Goal: Information Seeking & Learning: Check status

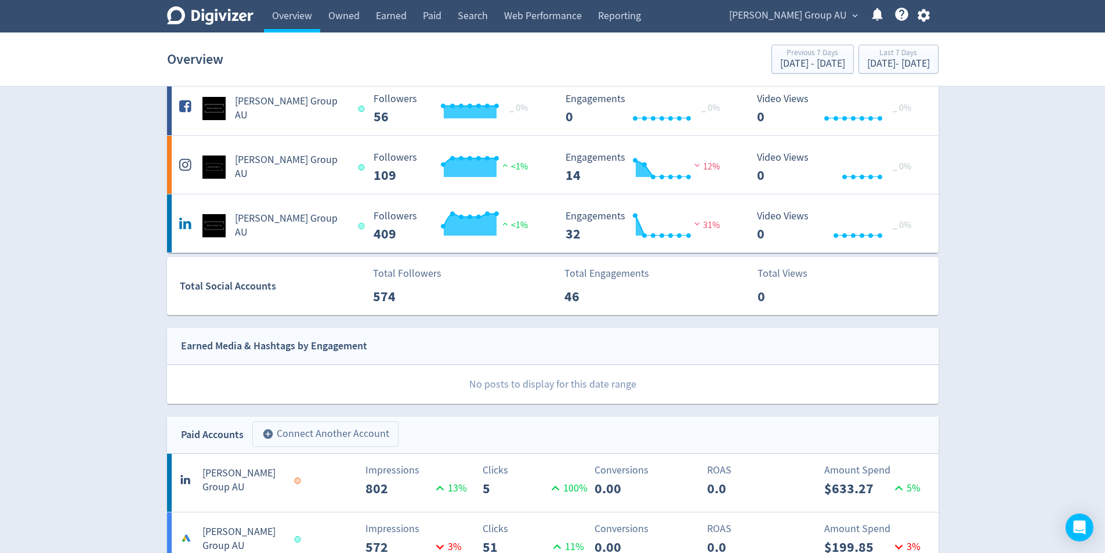
scroll to position [232, 0]
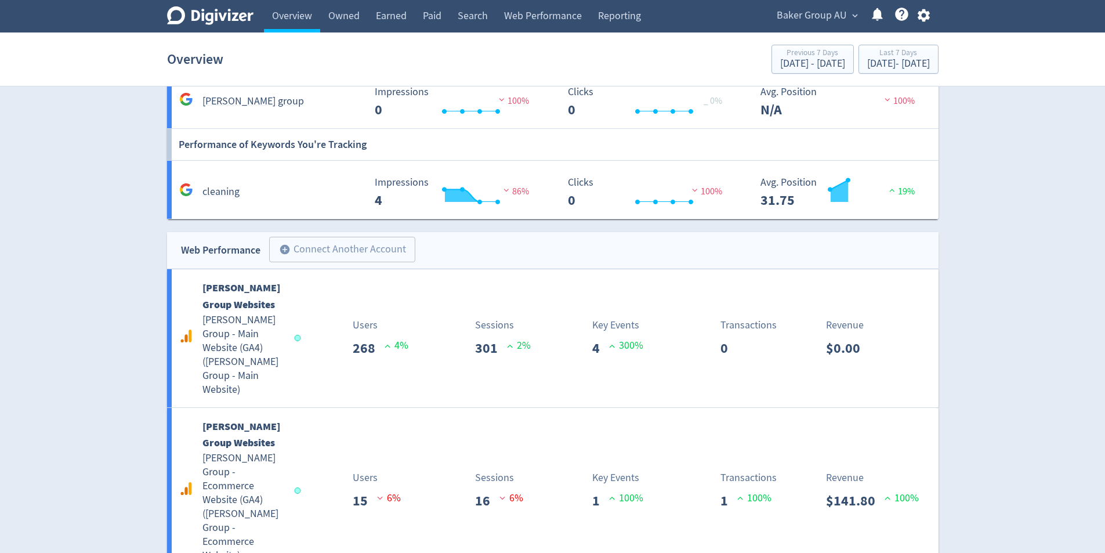
scroll to position [1142, 0]
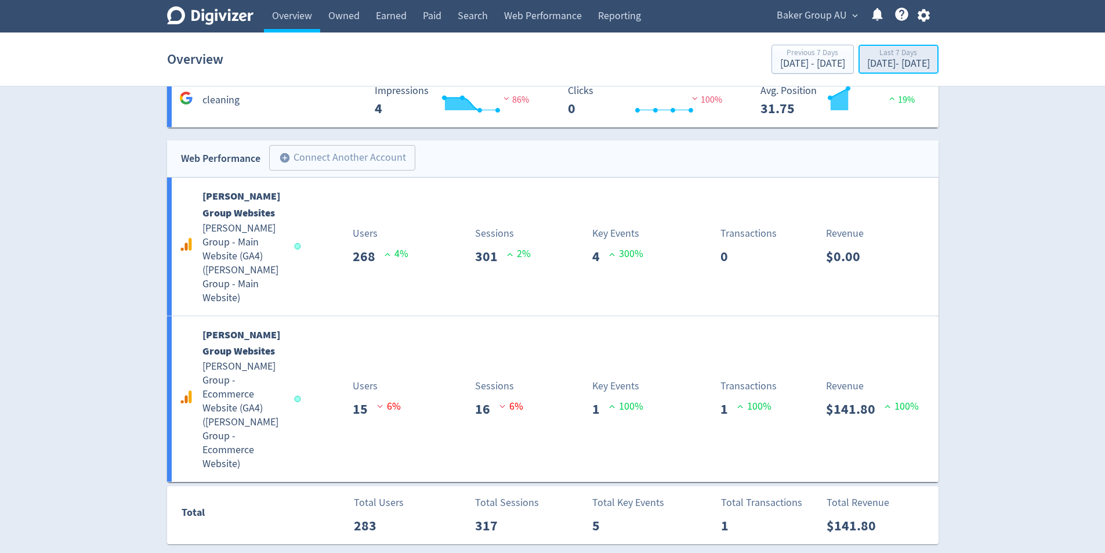
click at [896, 63] on div "[DATE] - [DATE]" at bounding box center [898, 64] width 63 height 10
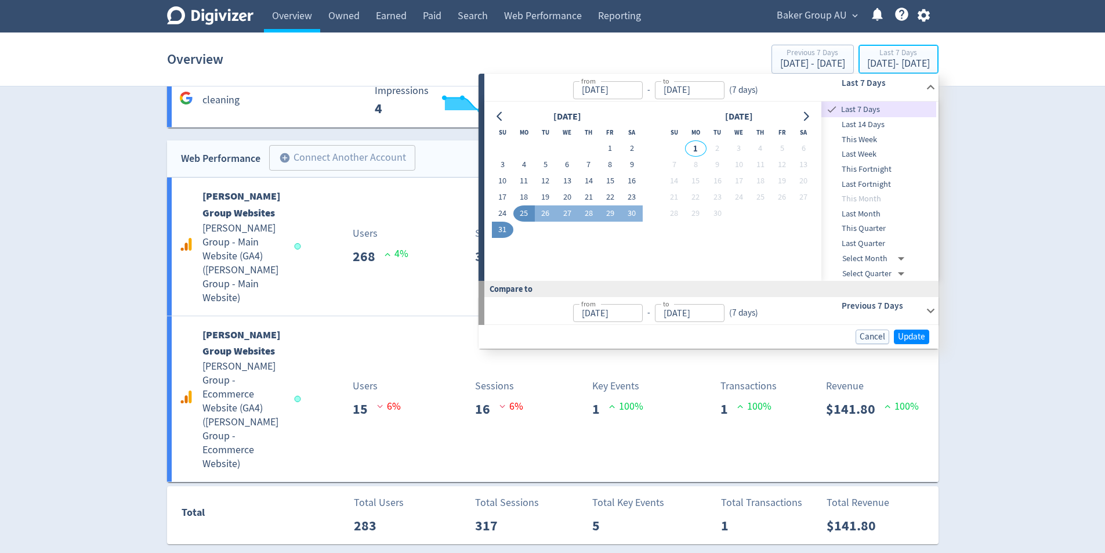
type input "[DATE]"
drag, startPoint x: 505, startPoint y: 233, endPoint x: 733, endPoint y: 296, distance: 235.9
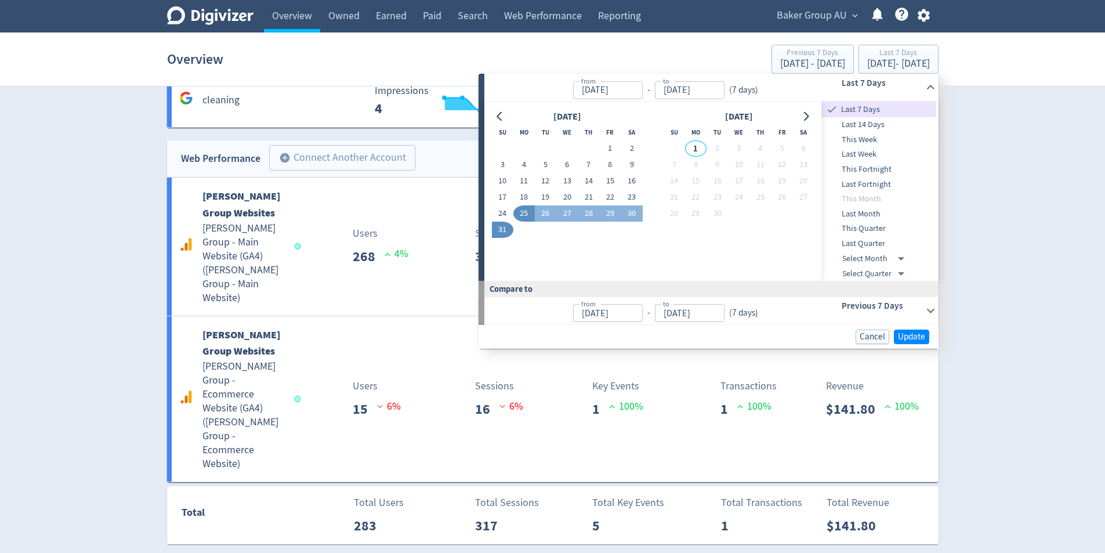
click at [505, 234] on button "31" at bounding box center [502, 230] width 21 height 16
type input "[DATE]"
click at [915, 336] on span "Update" at bounding box center [911, 336] width 27 height 9
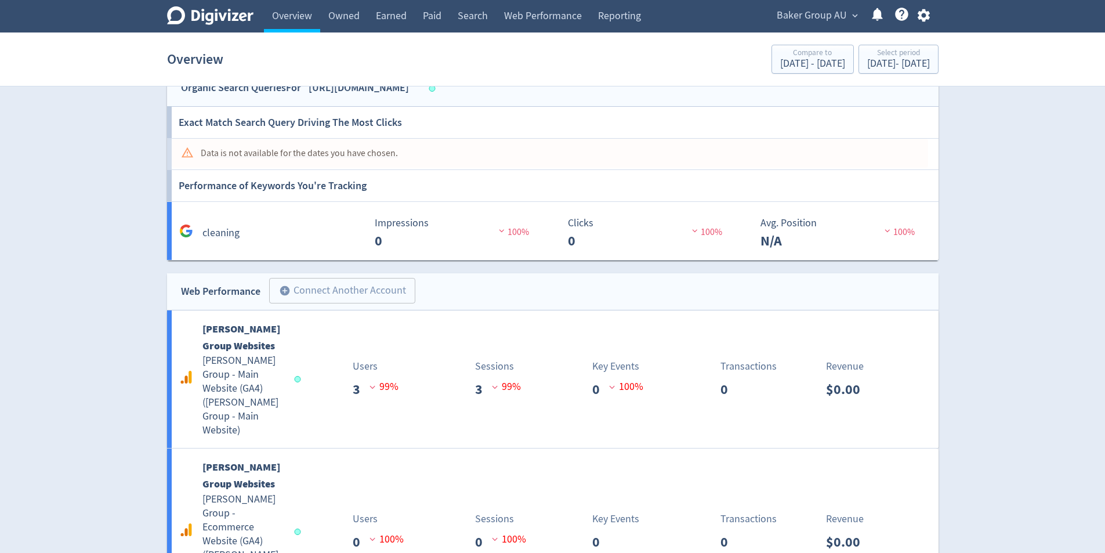
scroll to position [955, 0]
click at [834, 23] on span "Baker Group AU" at bounding box center [812, 15] width 70 height 19
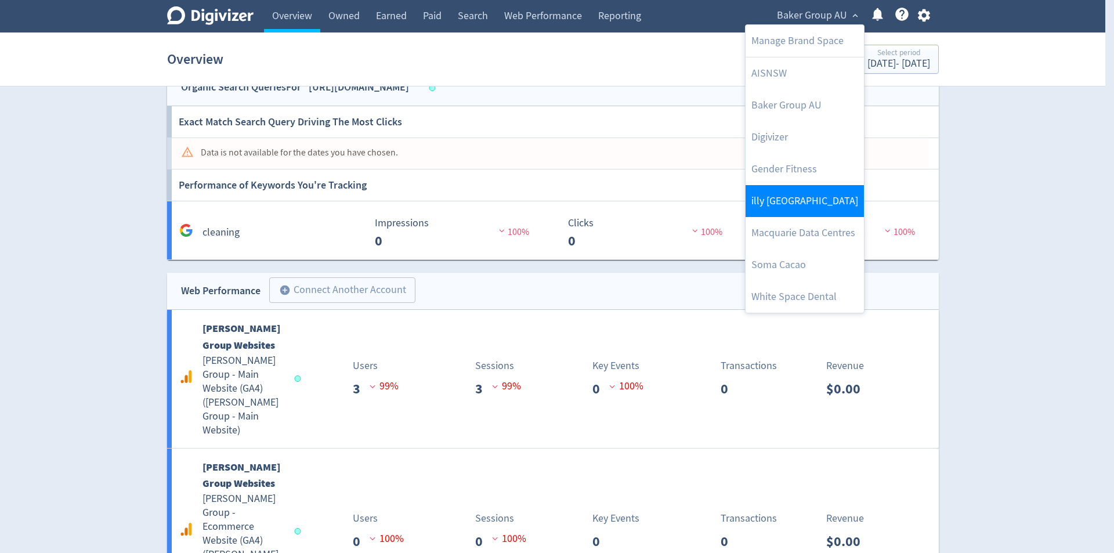
click at [827, 192] on link "illy [GEOGRAPHIC_DATA]" at bounding box center [804, 201] width 118 height 32
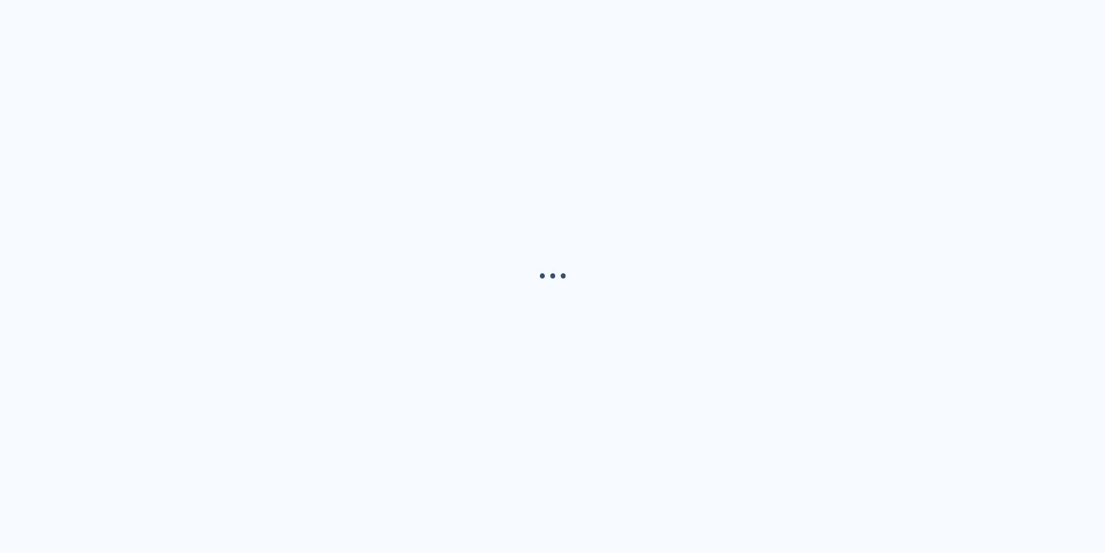
scroll to position [0, 0]
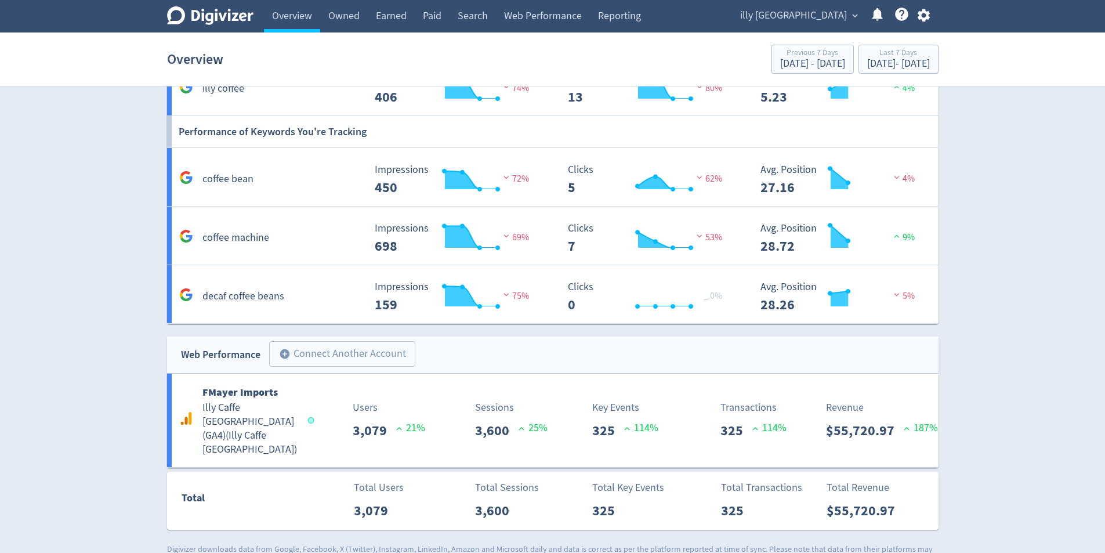
scroll to position [998, 0]
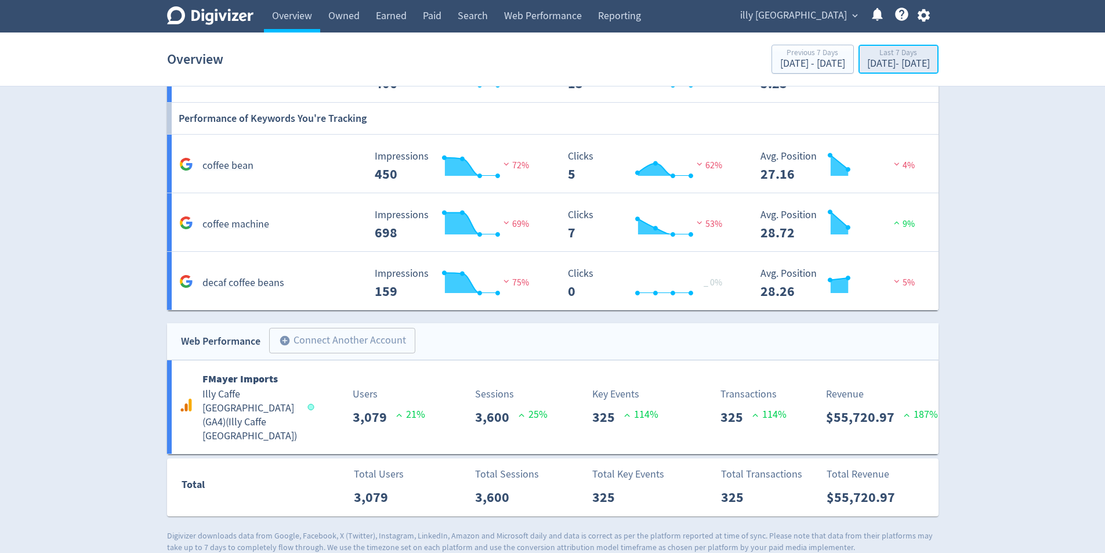
click at [929, 46] on button "Last 7 Days [DATE] - [DATE]" at bounding box center [899, 59] width 80 height 29
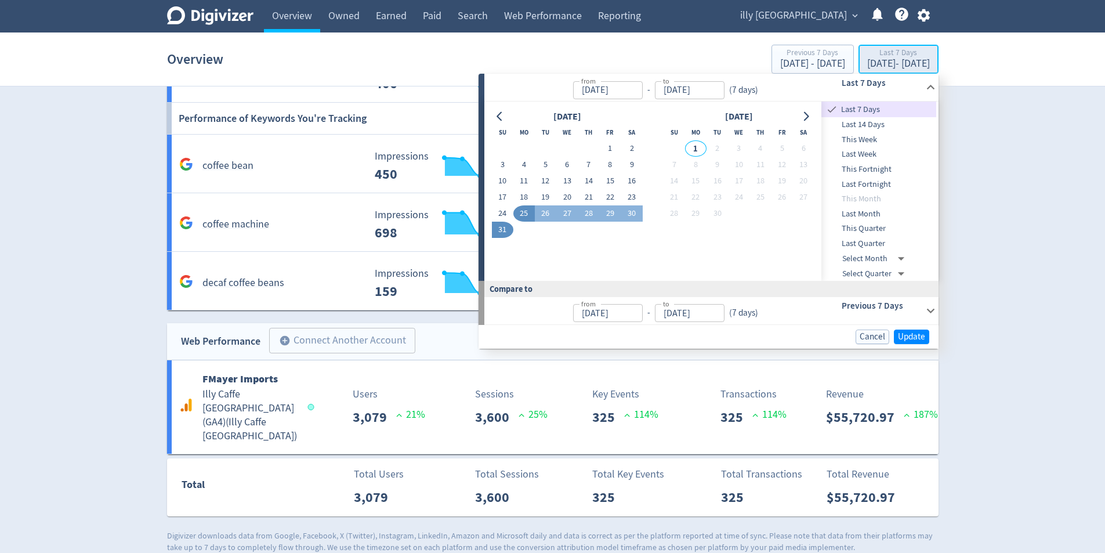
type input "[DATE]"
click at [503, 231] on button "31" at bounding box center [502, 230] width 21 height 16
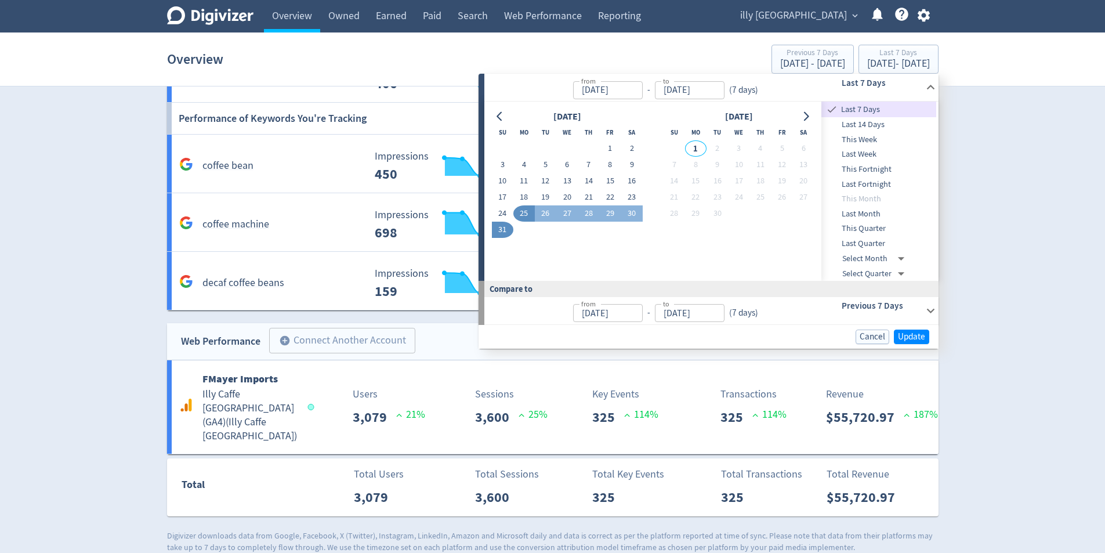
type input "[DATE]"
click at [908, 338] on span "Update" at bounding box center [911, 336] width 27 height 9
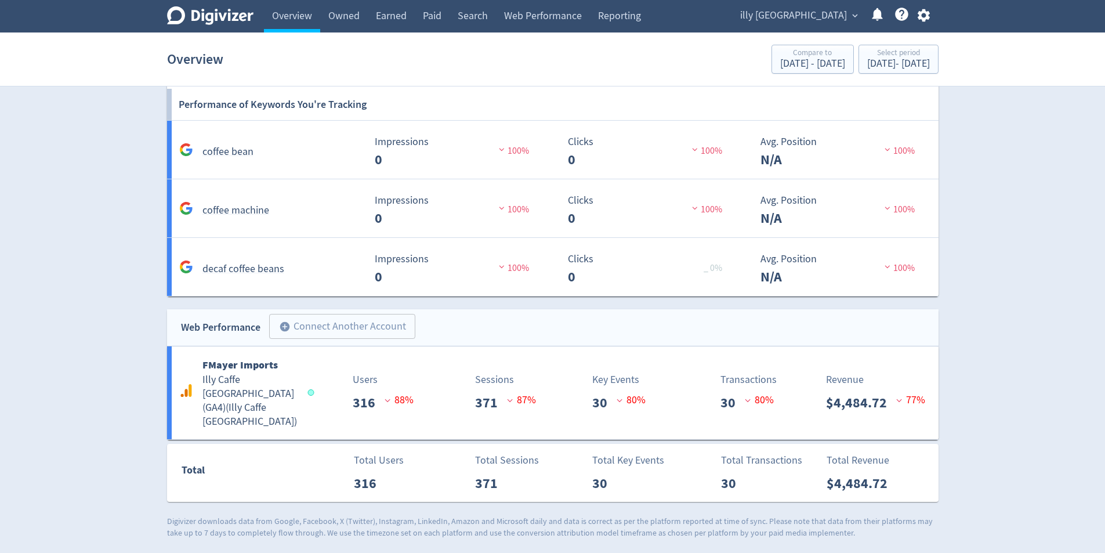
scroll to position [971, 0]
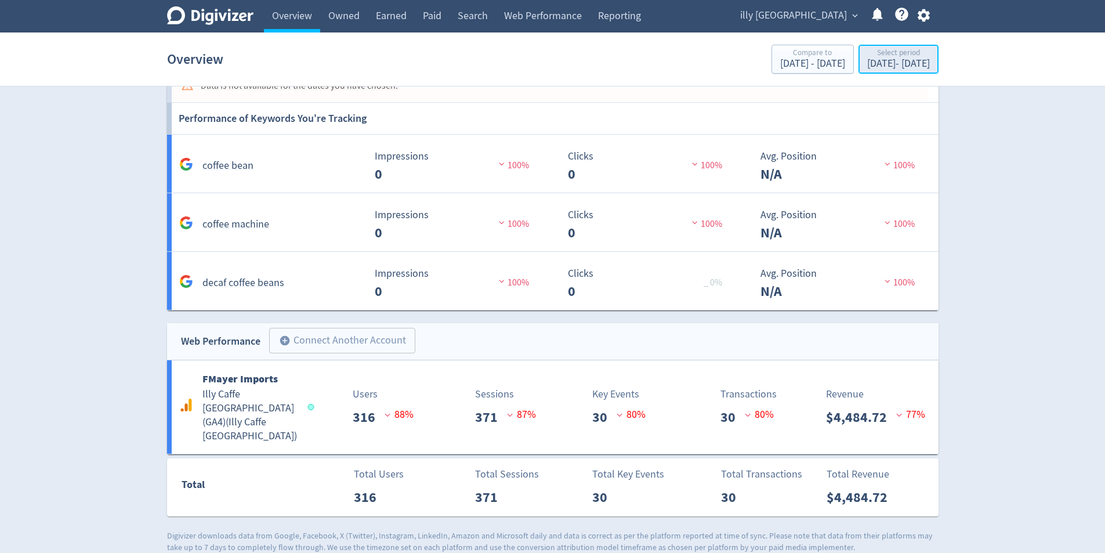
click at [899, 60] on div "[DATE] - [DATE]" at bounding box center [898, 64] width 63 height 10
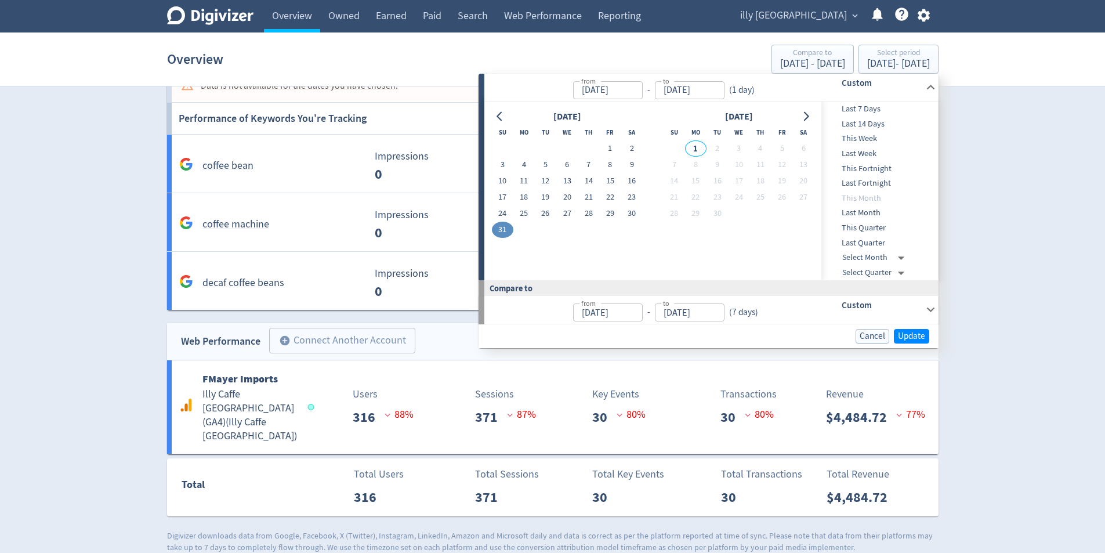
click at [506, 227] on button "31" at bounding box center [502, 230] width 21 height 16
type input "[DATE]"
click at [917, 334] on span "Update" at bounding box center [911, 336] width 27 height 9
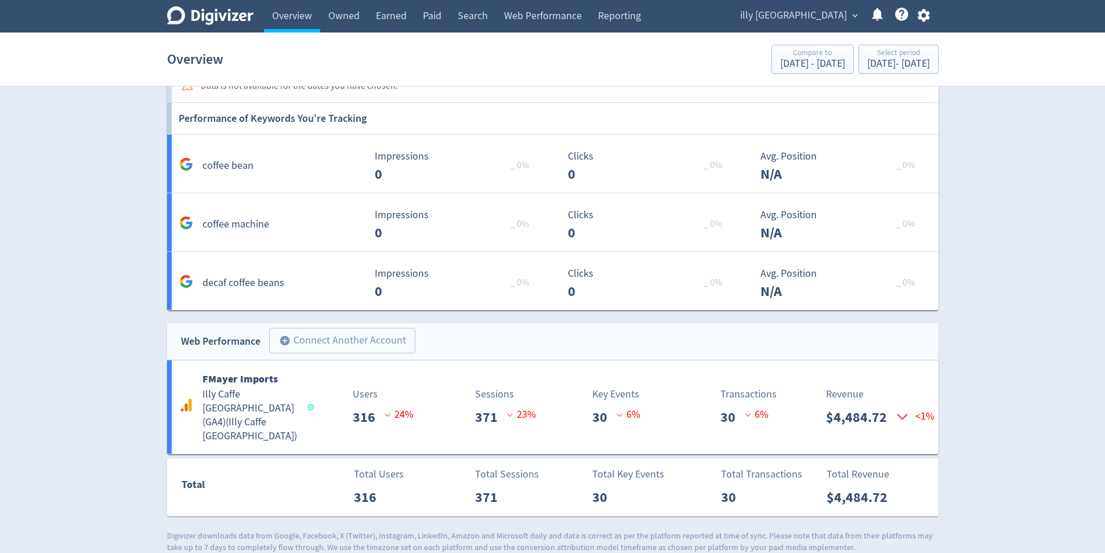
click at [914, 412] on p "<1%" at bounding box center [905, 416] width 19 height 19
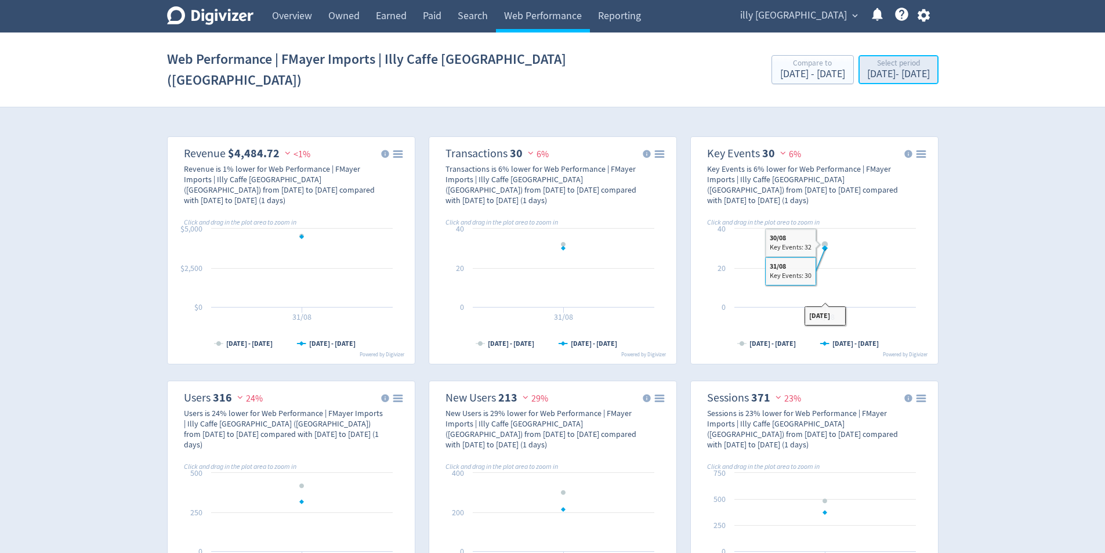
click at [868, 69] on div "[DATE] - [DATE]" at bounding box center [898, 74] width 63 height 10
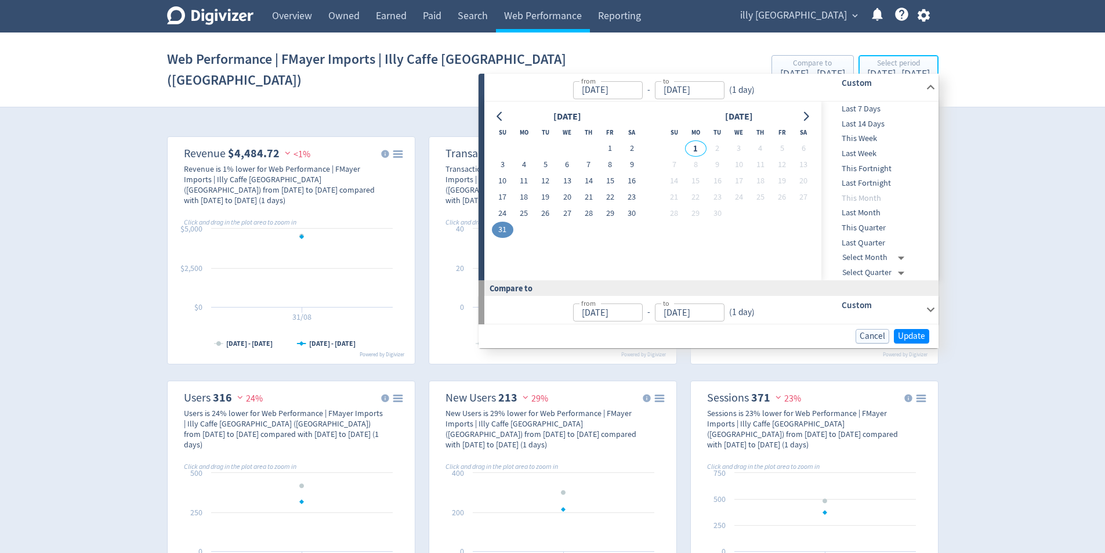
type input "[DATE]"
click at [621, 147] on button "2" at bounding box center [631, 148] width 21 height 16
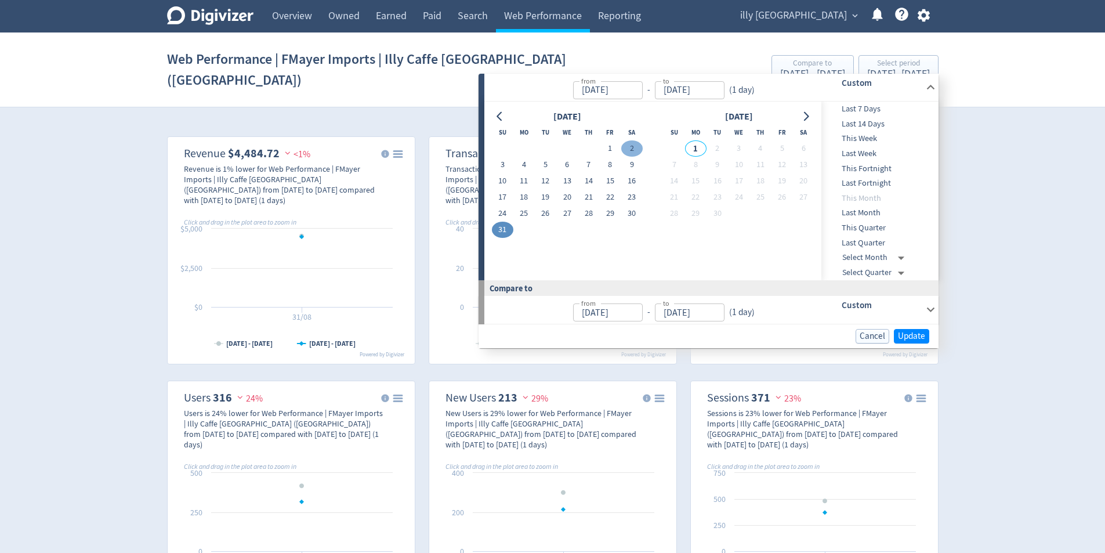
type input "[DATE]"
click at [614, 139] on th "Fr" at bounding box center [609, 132] width 21 height 16
click at [508, 220] on button "24" at bounding box center [502, 213] width 21 height 16
type input "[DATE]"
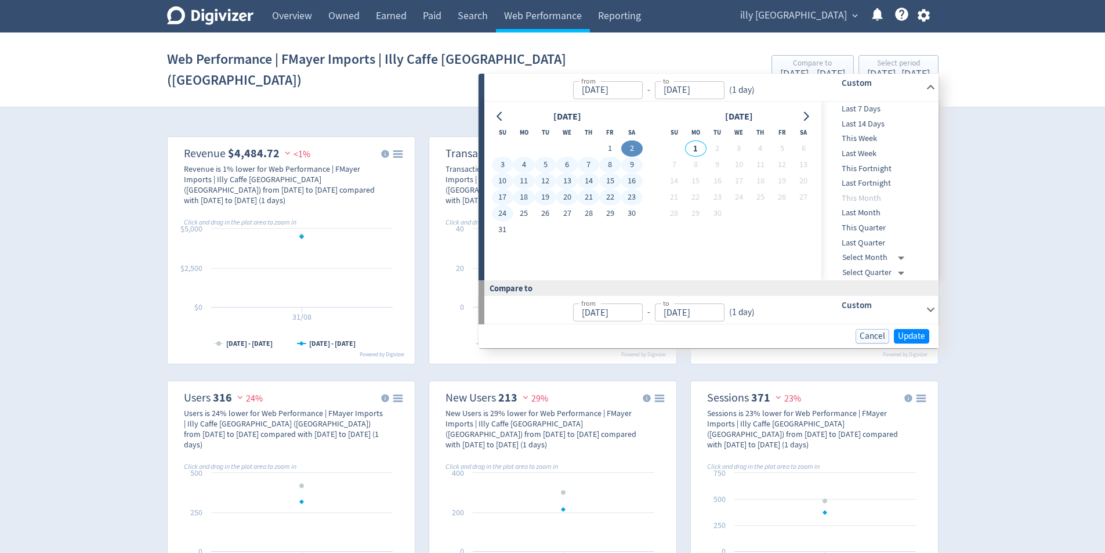
type input "[DATE]"
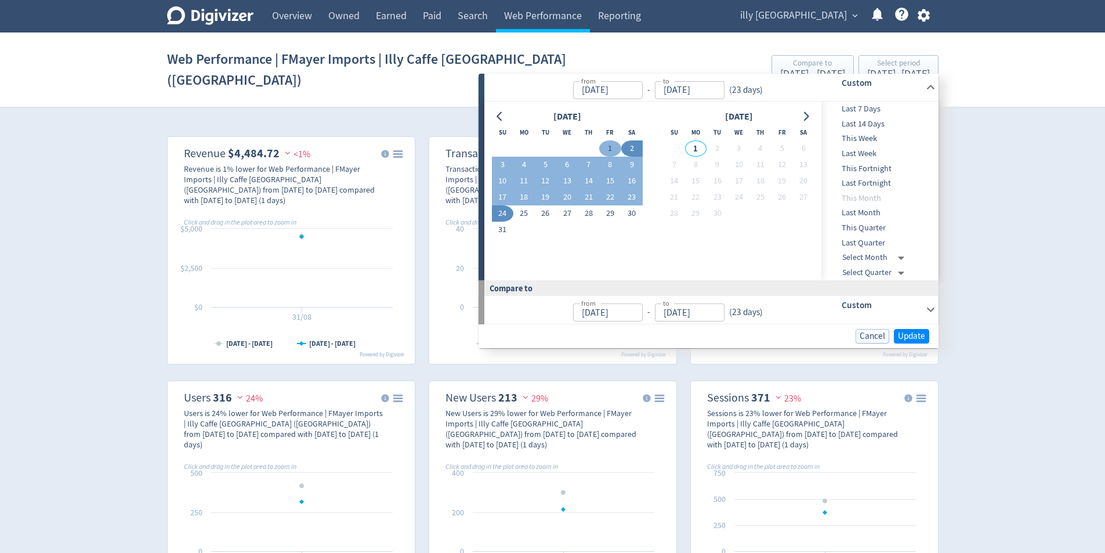
click at [610, 143] on button "1" at bounding box center [609, 148] width 21 height 16
type input "[DATE]"
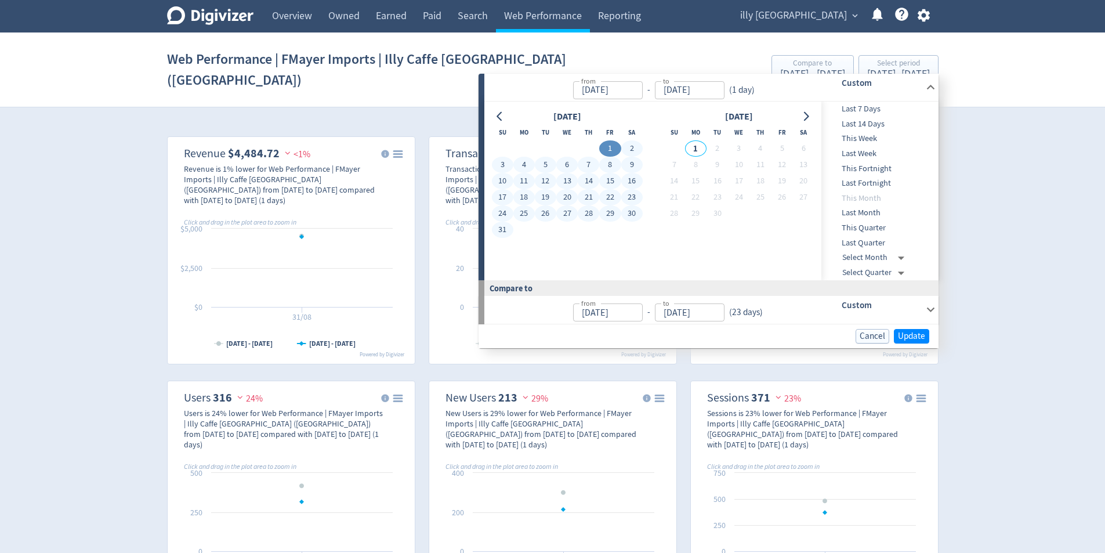
click at [500, 226] on button "31" at bounding box center [502, 230] width 21 height 16
type input "[DATE]"
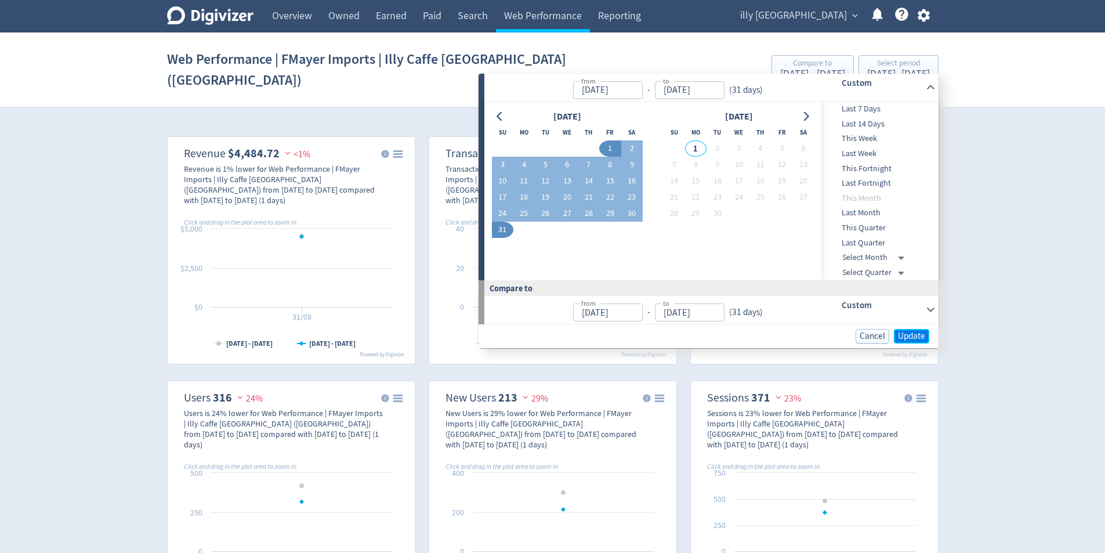
click at [914, 336] on span "Update" at bounding box center [911, 336] width 27 height 9
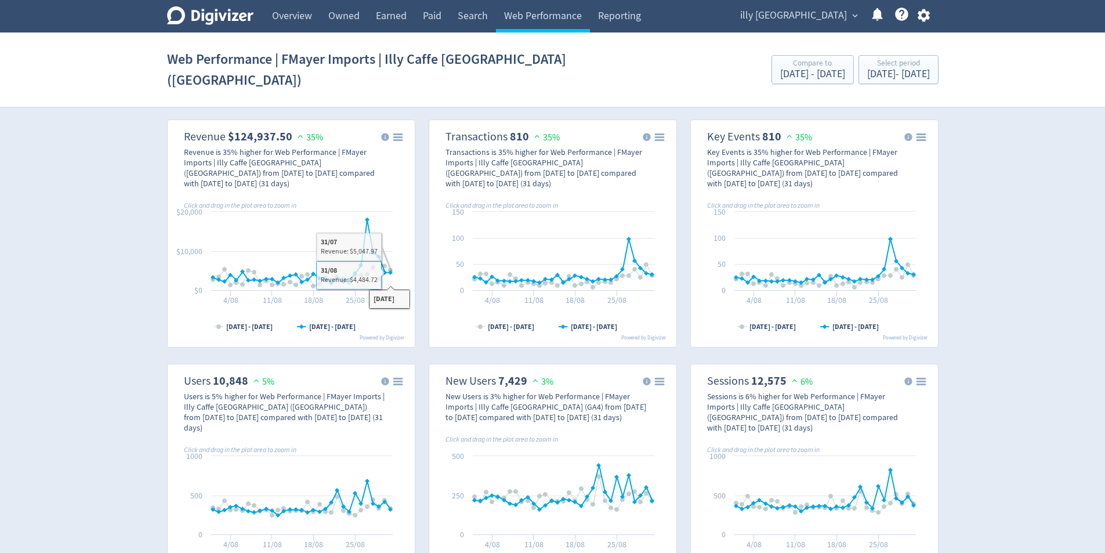
scroll to position [58, 0]
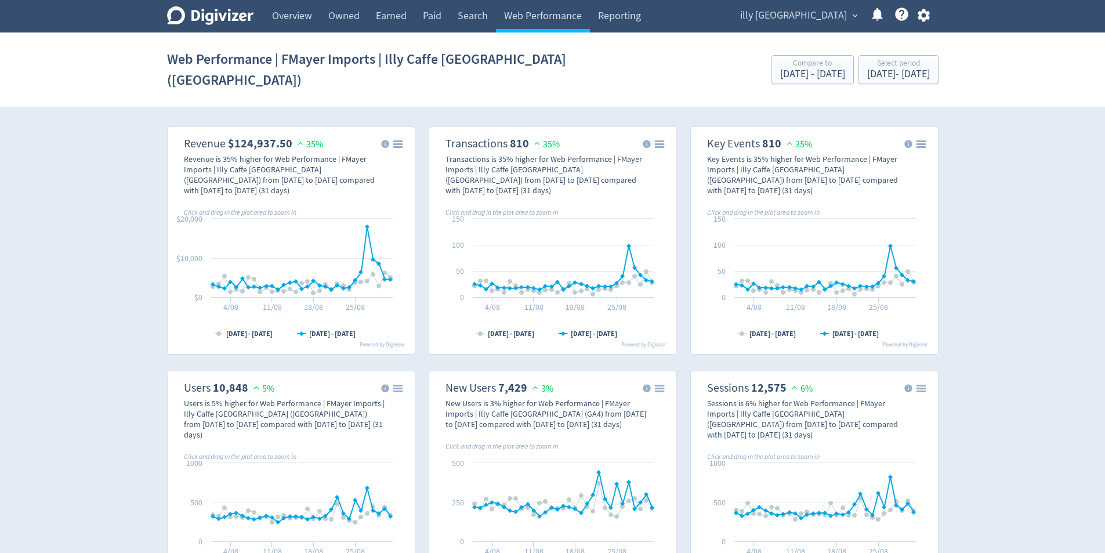
scroll to position [0, 0]
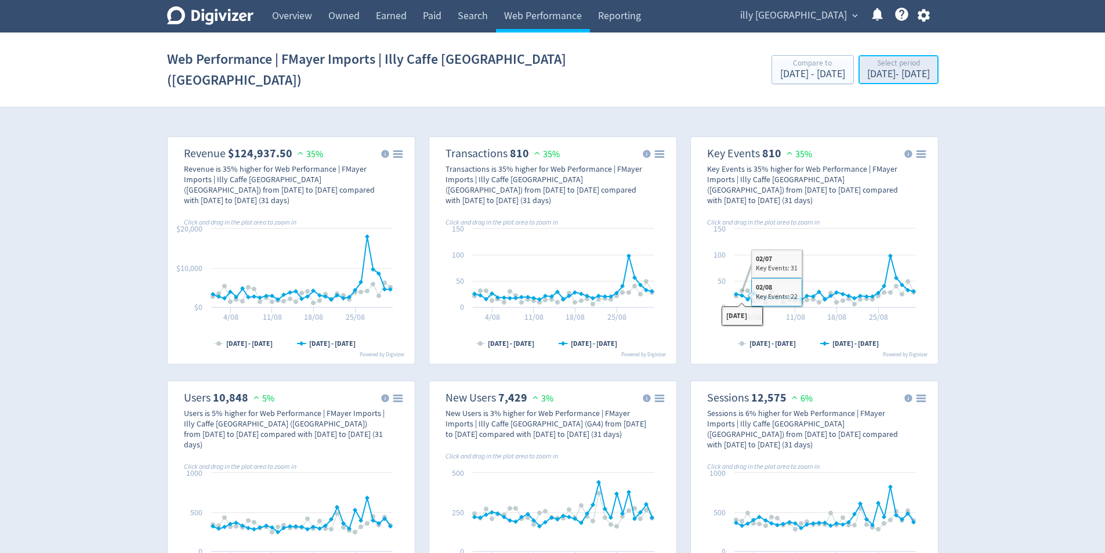
click at [914, 69] on div "[DATE] - [DATE]" at bounding box center [898, 74] width 63 height 10
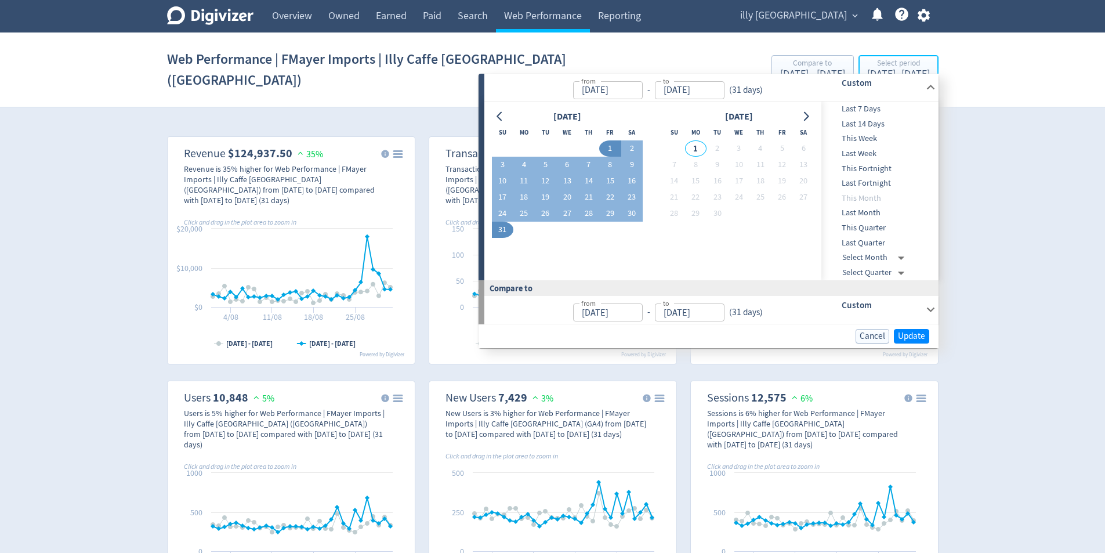
type input "[DATE]"
click at [911, 305] on h6 "Custom" at bounding box center [881, 305] width 79 height 14
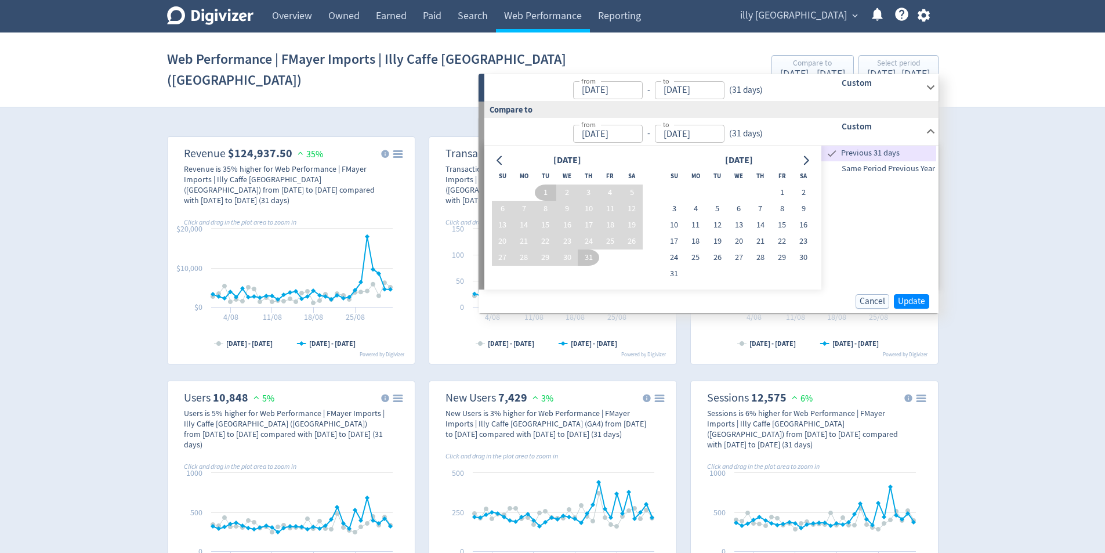
click at [900, 171] on span "Same Period Previous Year" at bounding box center [878, 168] width 115 height 13
type input "[DATE]"
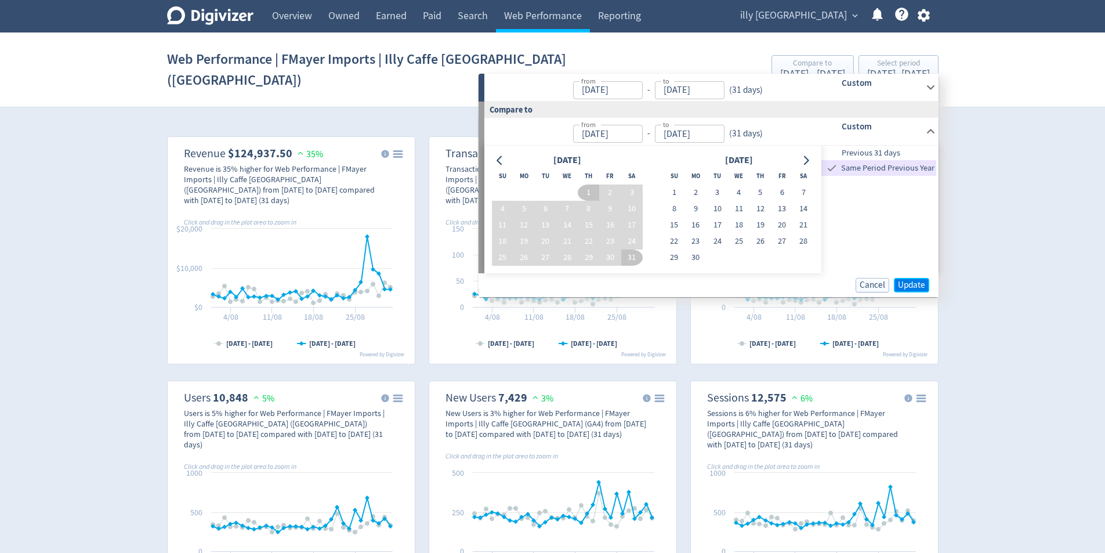
click at [915, 278] on button "Update" at bounding box center [911, 285] width 35 height 15
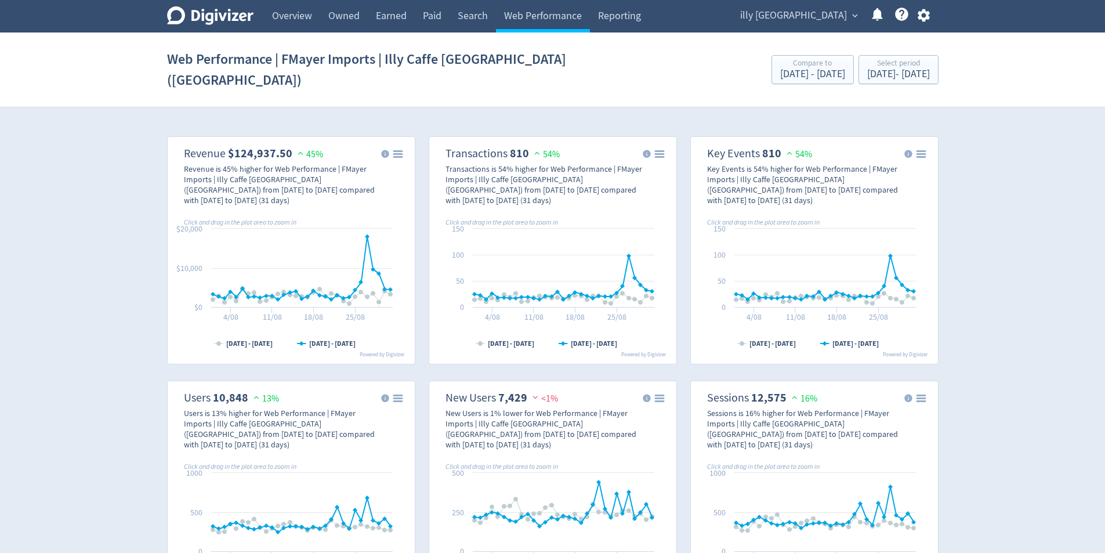
drag, startPoint x: 393, startPoint y: 181, endPoint x: 399, endPoint y: 131, distance: 50.2
click at [399, 151] on icon "\a Revenue\a $124,937.50\a 35%\a" at bounding box center [398, 154] width 8 height 6
click at [322, 128] on div "Created with Highcharts 10.3.3 Chart context menu [DATE] - [DATE] [DATE] - [DAT…" at bounding box center [553, 494] width 772 height 733
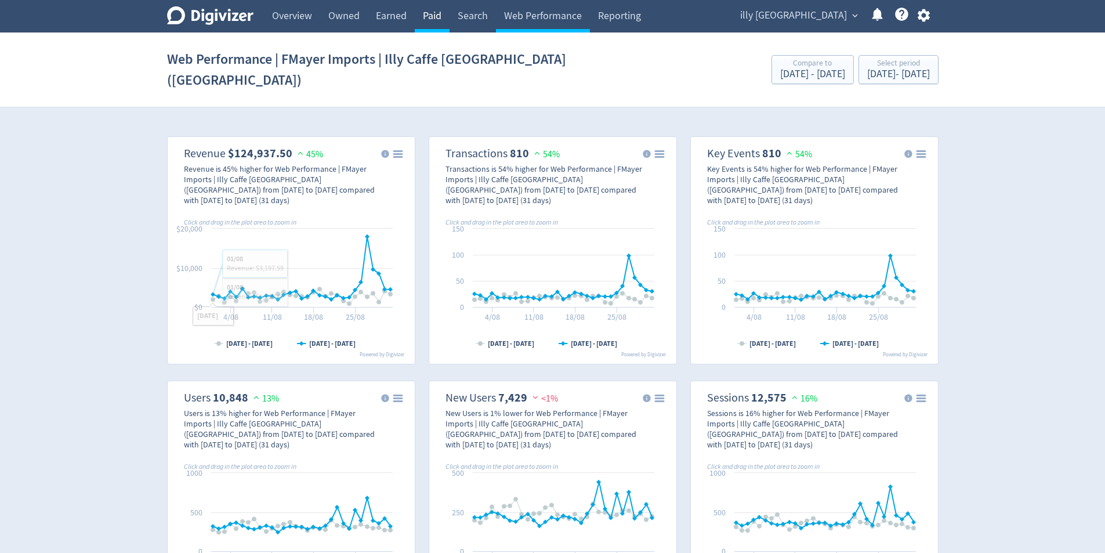
click at [422, 17] on link "Paid" at bounding box center [432, 16] width 35 height 32
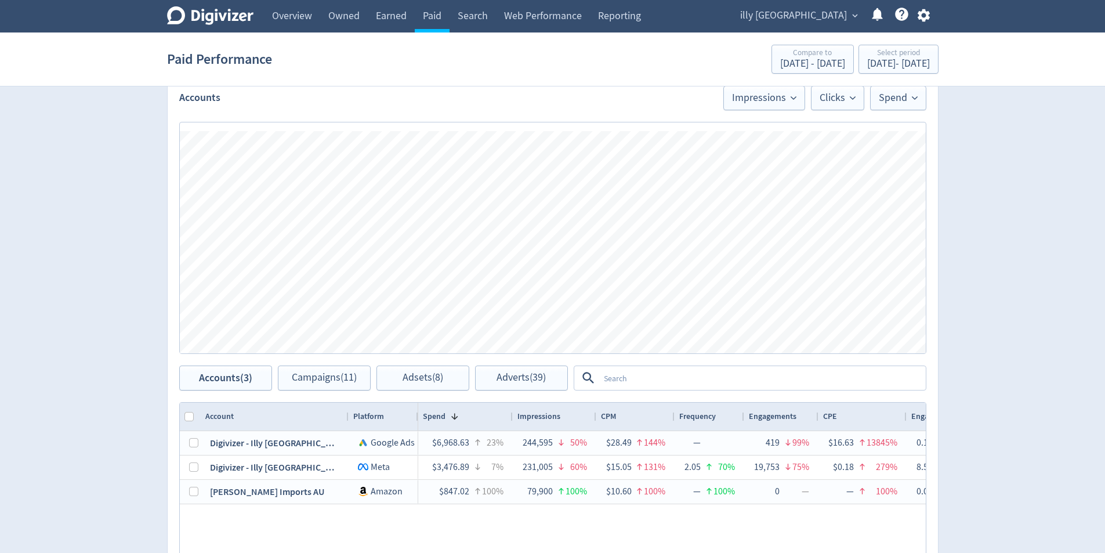
scroll to position [290, 0]
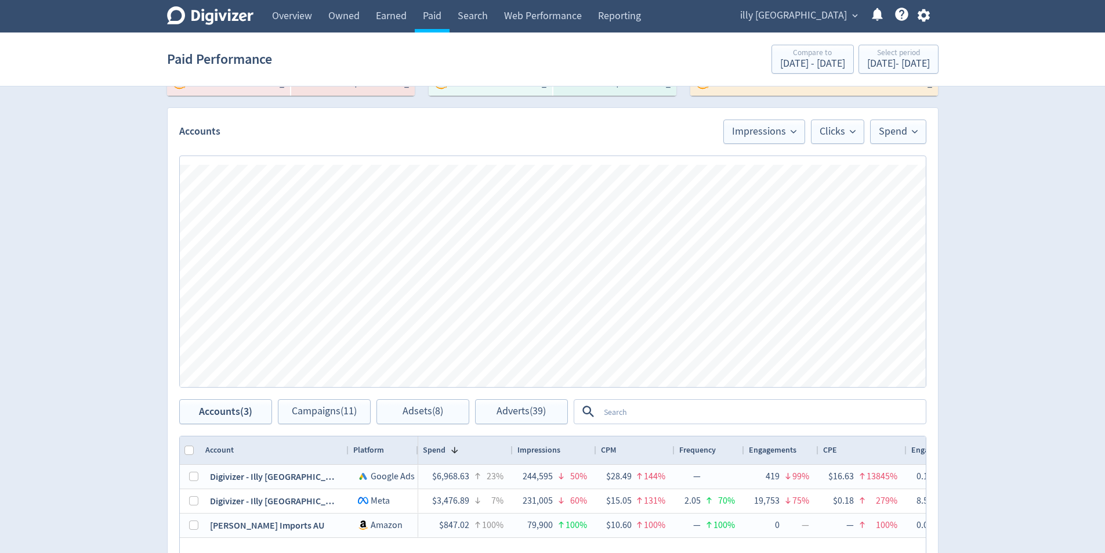
click at [769, 147] on div "Spend Clicks Impressions Press Space or Enter to toggle visibility Impressions,…" at bounding box center [553, 271] width 770 height 255
click at [771, 139] on button "Impressions" at bounding box center [764, 132] width 82 height 24
click at [774, 191] on li "Spend" at bounding box center [748, 197] width 111 height 27
click at [816, 140] on button "Clicks" at bounding box center [837, 132] width 53 height 24
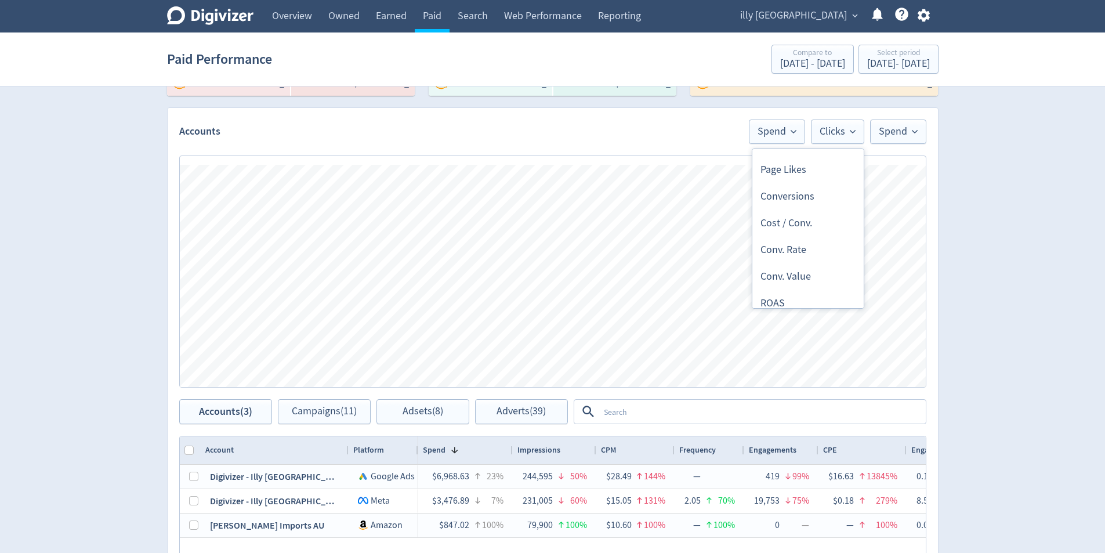
click at [814, 281] on li "Conv. Value" at bounding box center [807, 276] width 111 height 27
click at [889, 137] on button "Spend" at bounding box center [898, 132] width 56 height 24
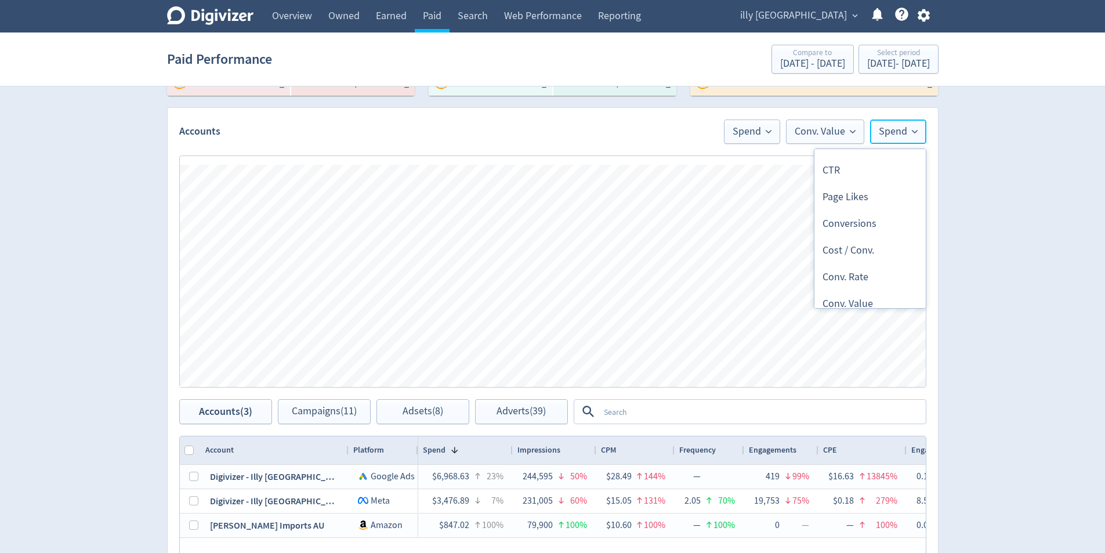
scroll to position [522, 0]
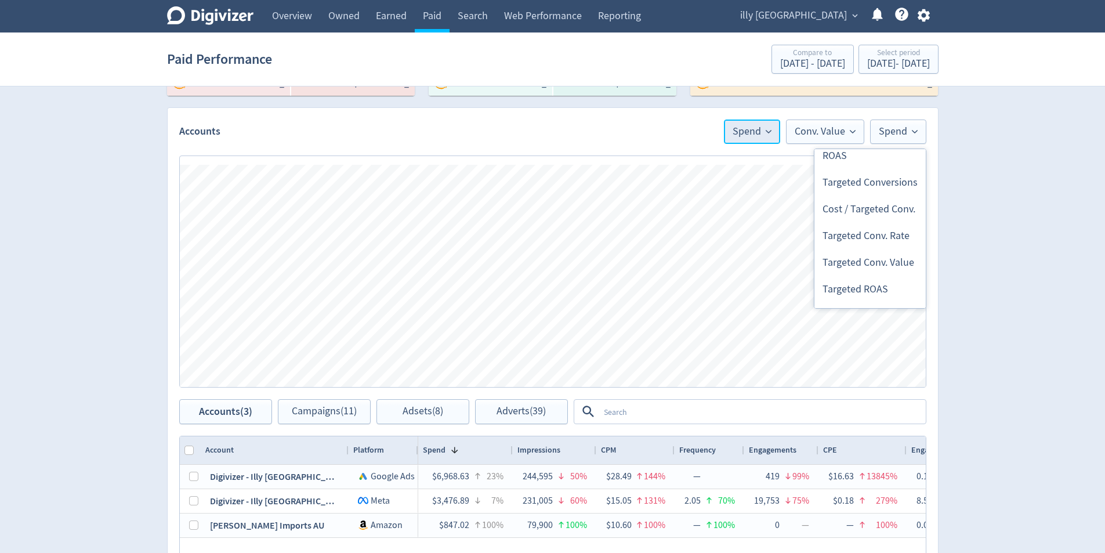
click at [745, 128] on span "Spend" at bounding box center [752, 131] width 39 height 10
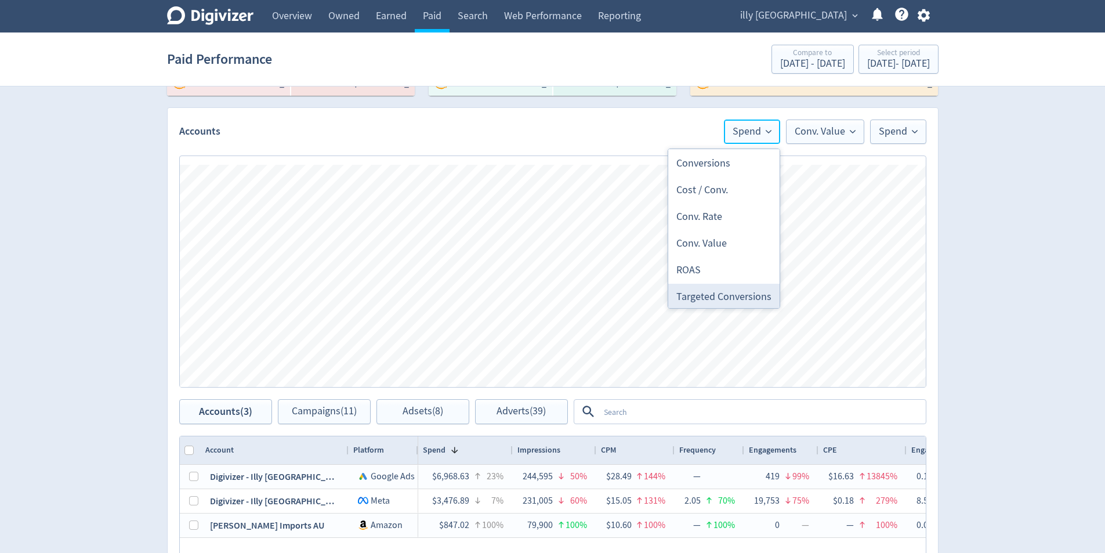
scroll to position [406, 0]
click at [738, 213] on li "Conv. Value" at bounding box center [723, 218] width 111 height 27
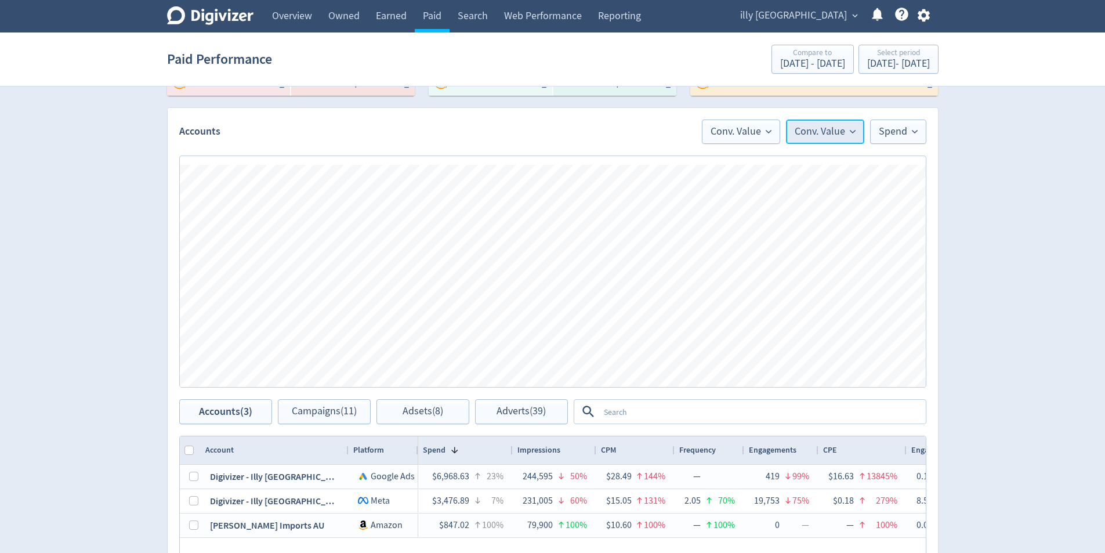
click at [813, 143] on button "Conv. Value" at bounding box center [825, 132] width 78 height 24
click at [820, 202] on li "Spend" at bounding box center [807, 197] width 111 height 27
click at [904, 137] on span "Spend" at bounding box center [898, 131] width 39 height 10
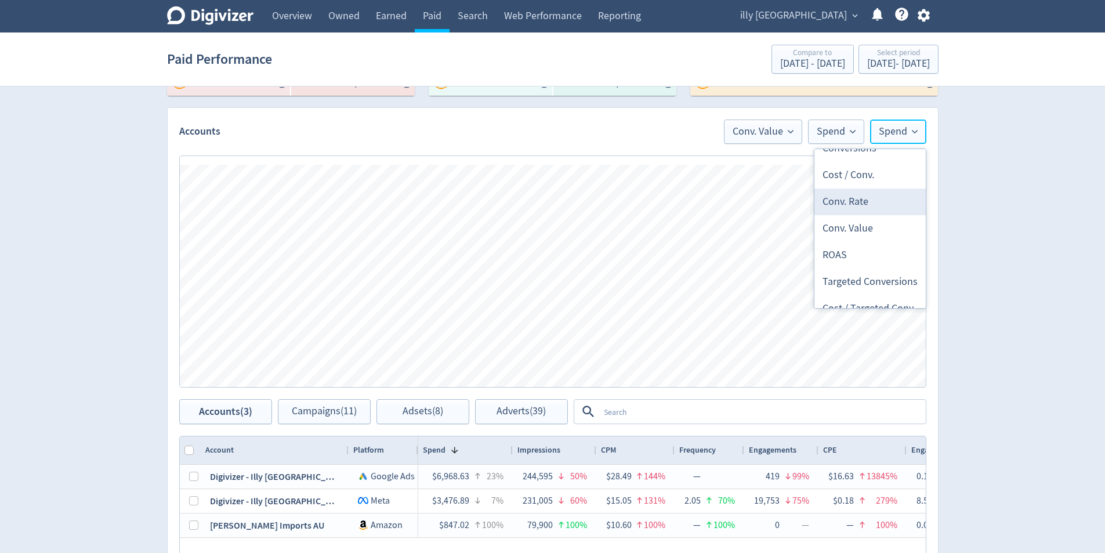
scroll to position [394, 0]
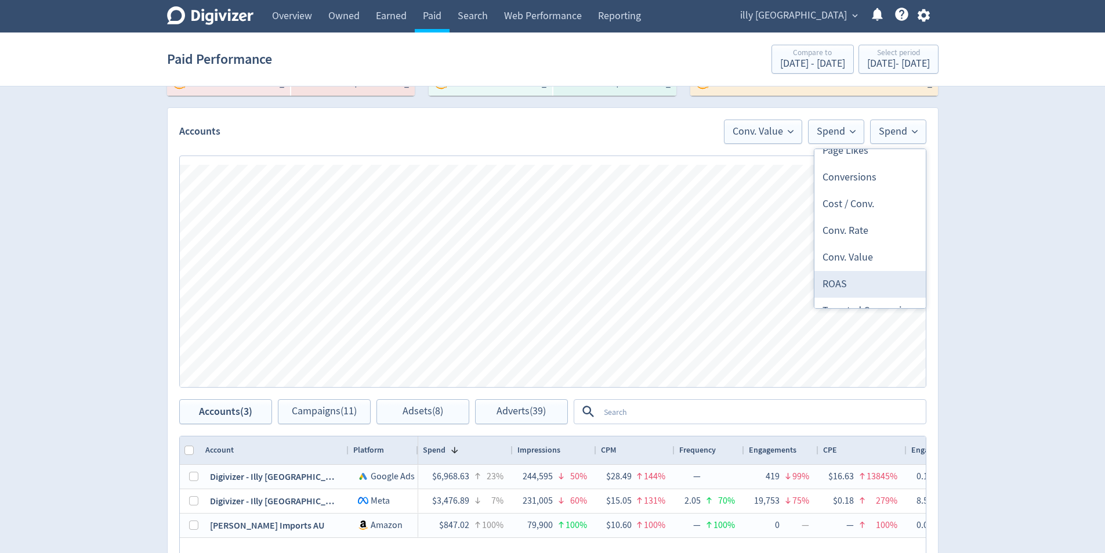
click at [842, 277] on li "ROAS" at bounding box center [869, 284] width 111 height 27
click at [894, 133] on span "ROAS" at bounding box center [900, 131] width 35 height 10
click at [860, 223] on li "Spend" at bounding box center [869, 224] width 111 height 27
click at [851, 133] on icon at bounding box center [853, 132] width 6 height 6
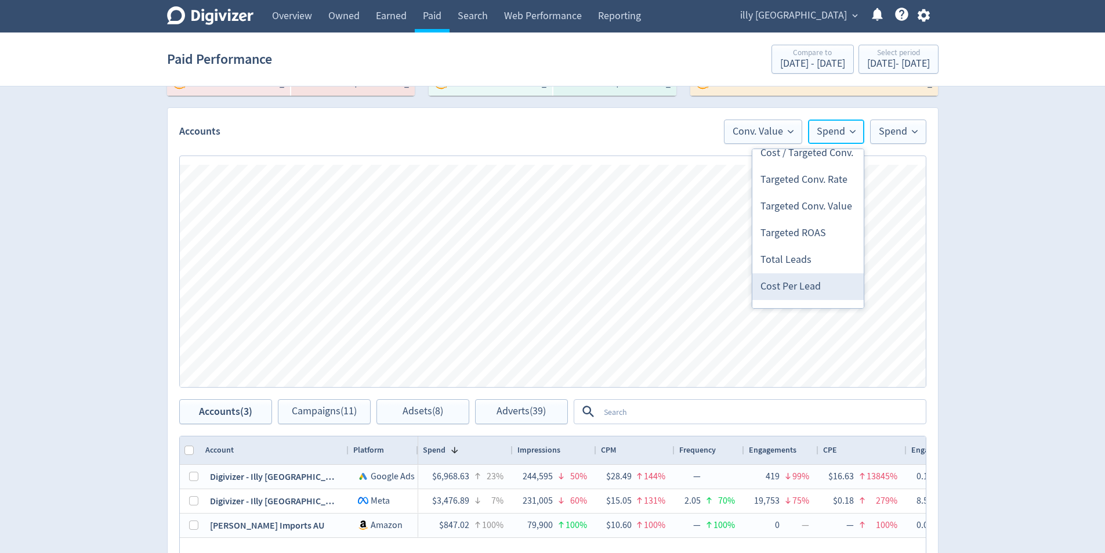
scroll to position [406, 0]
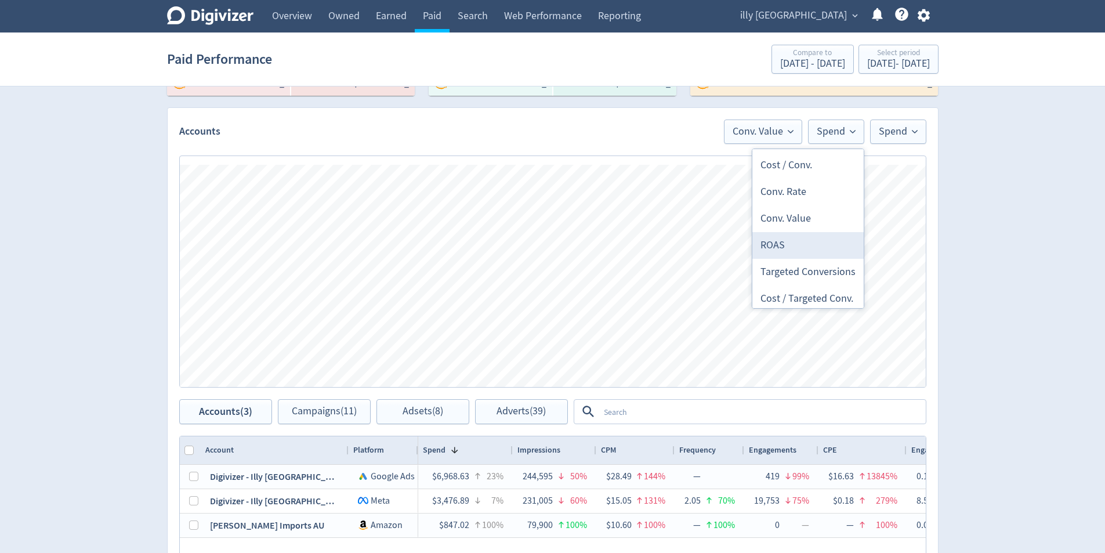
click at [805, 248] on li "ROAS" at bounding box center [807, 245] width 111 height 27
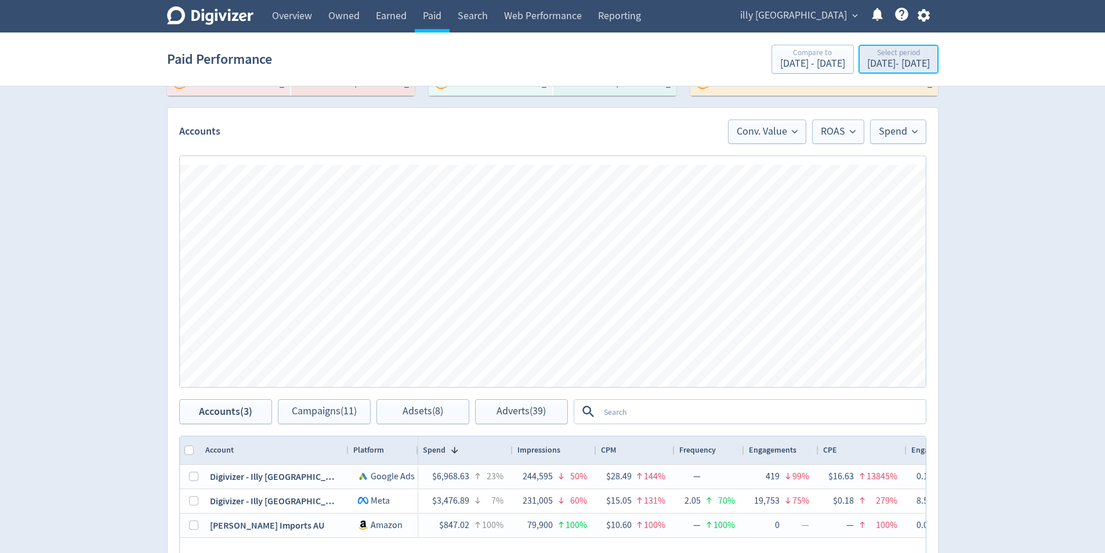
click at [906, 67] on div "[DATE] - [DATE]" at bounding box center [898, 64] width 63 height 10
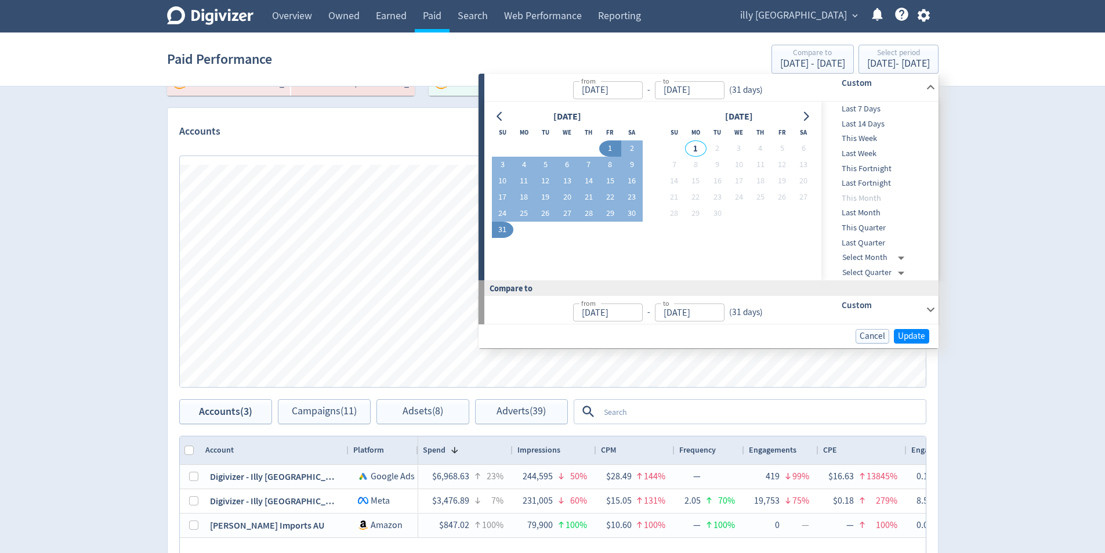
click at [1073, 179] on div "Digivizer Logo [PERSON_NAME] Logo Overview Owned Earned Paid Search Web Perform…" at bounding box center [552, 259] width 1105 height 1099
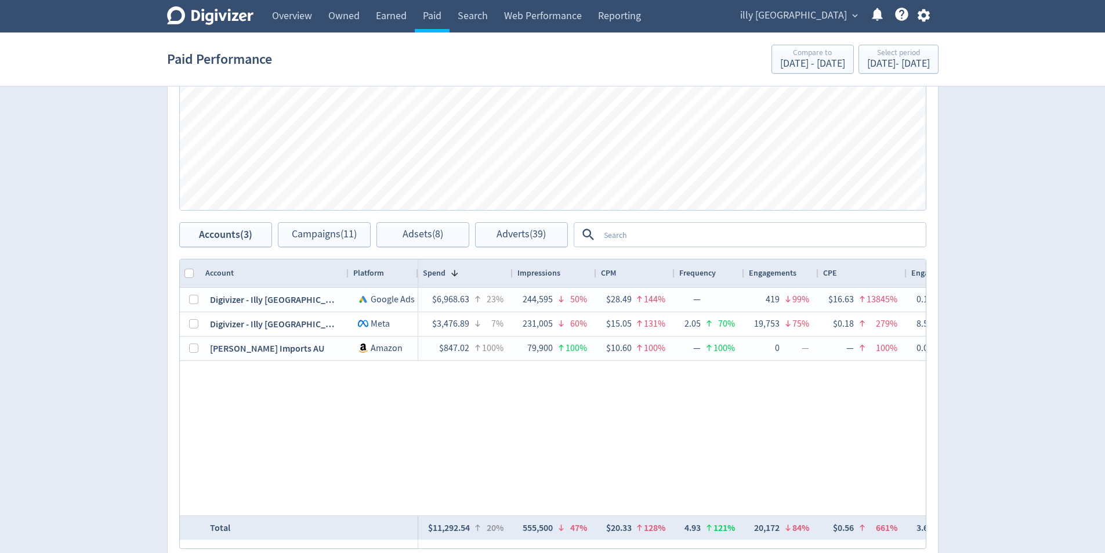
scroll to position [522, 0]
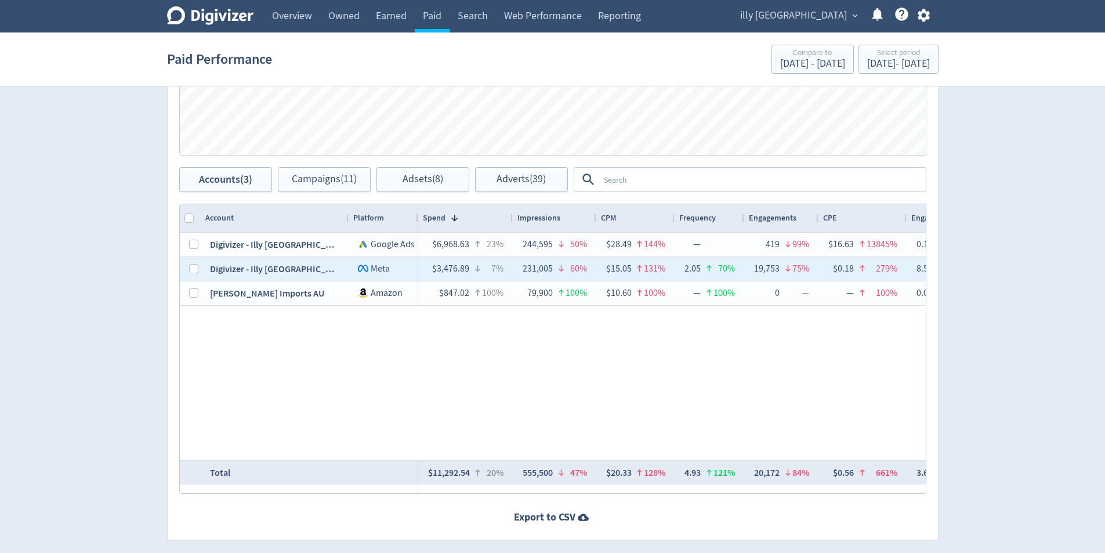
drag, startPoint x: 469, startPoint y: 267, endPoint x: 442, endPoint y: 270, distance: 26.8
click at [442, 269] on div "$3,476.89" at bounding box center [449, 269] width 42 height 23
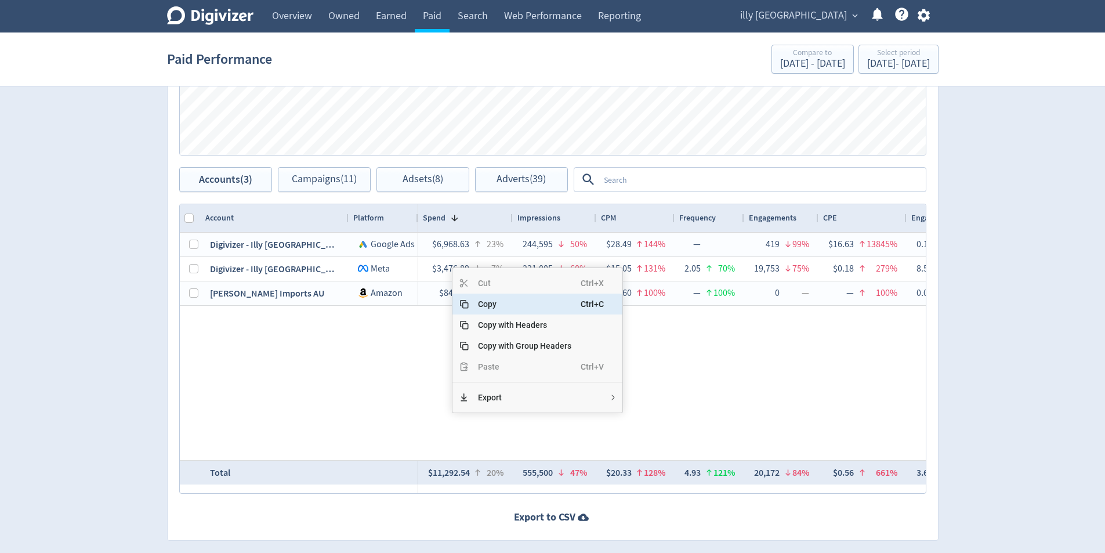
click at [487, 303] on span "Copy" at bounding box center [525, 304] width 112 height 21
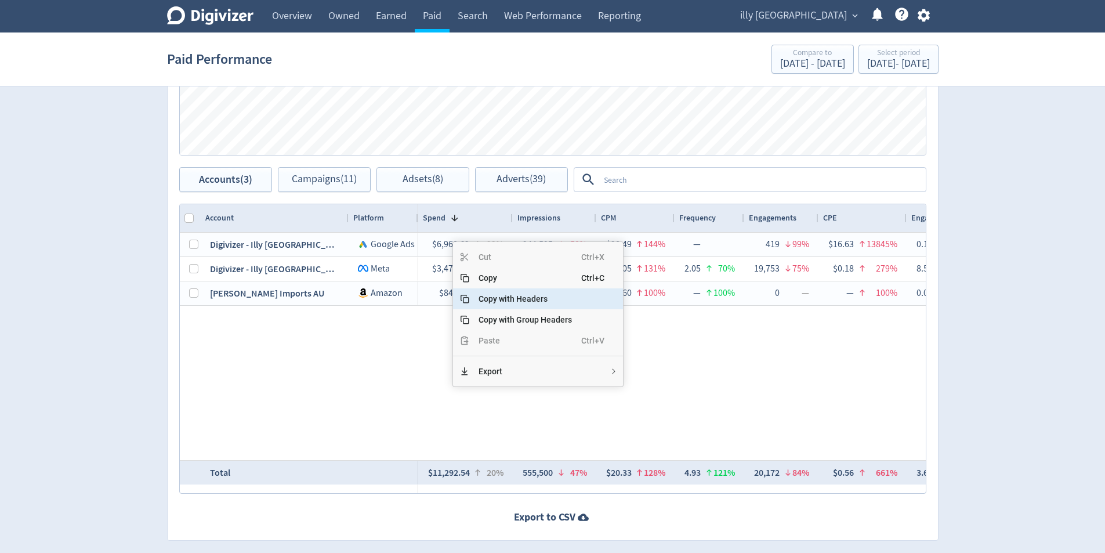
click at [512, 283] on span "Copy" at bounding box center [525, 277] width 112 height 21
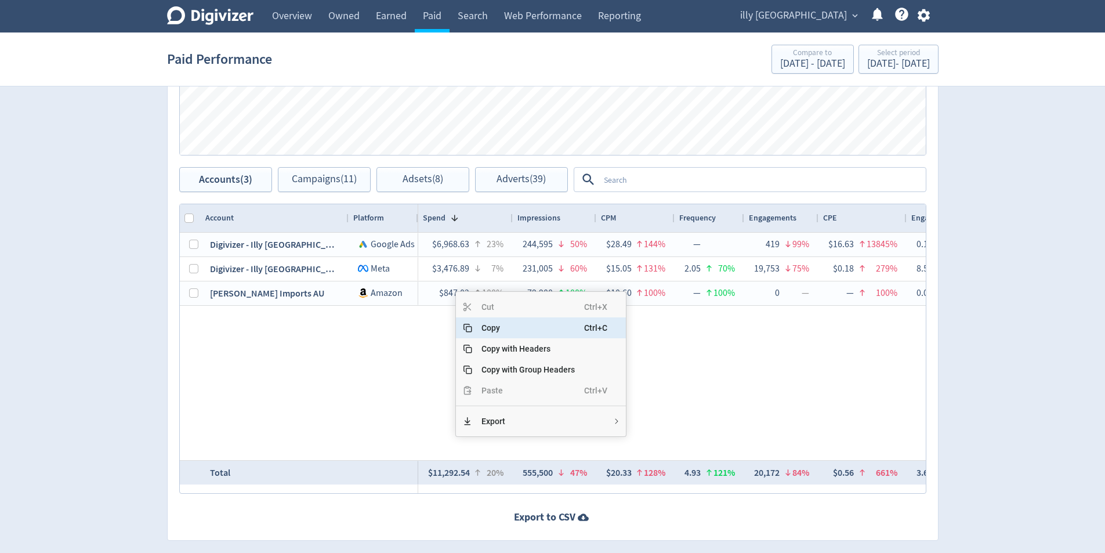
click at [494, 330] on span "Copy" at bounding box center [528, 327] width 112 height 21
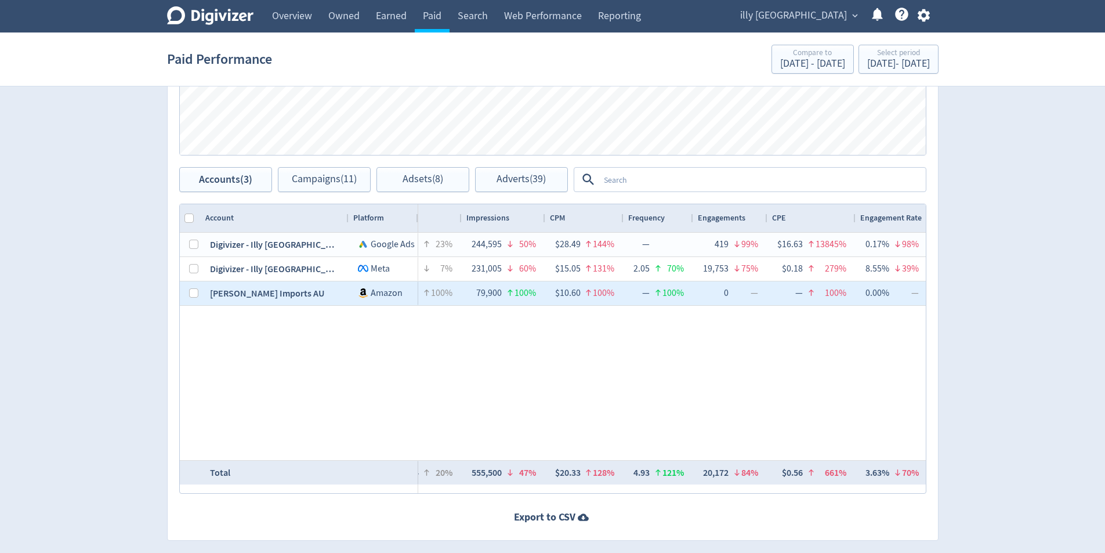
scroll to position [0, 0]
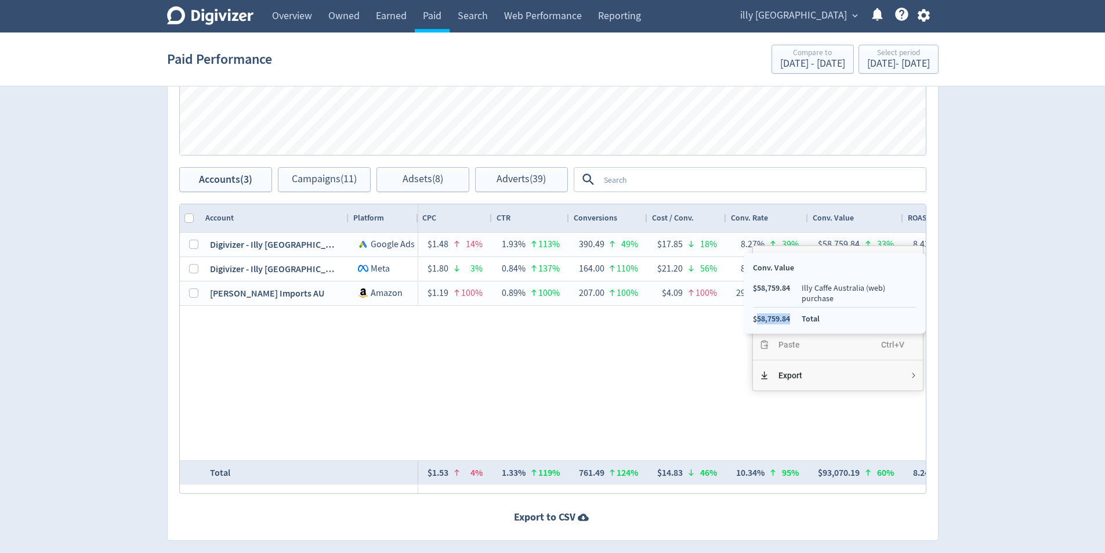
copy li "58,759.84"
drag, startPoint x: 793, startPoint y: 312, endPoint x: 756, endPoint y: 310, distance: 36.6
click at [756, 310] on ul "$58,759.84 Illy Caffe Australia (web) purchase $58,759.84 Total" at bounding box center [835, 304] width 164 height 42
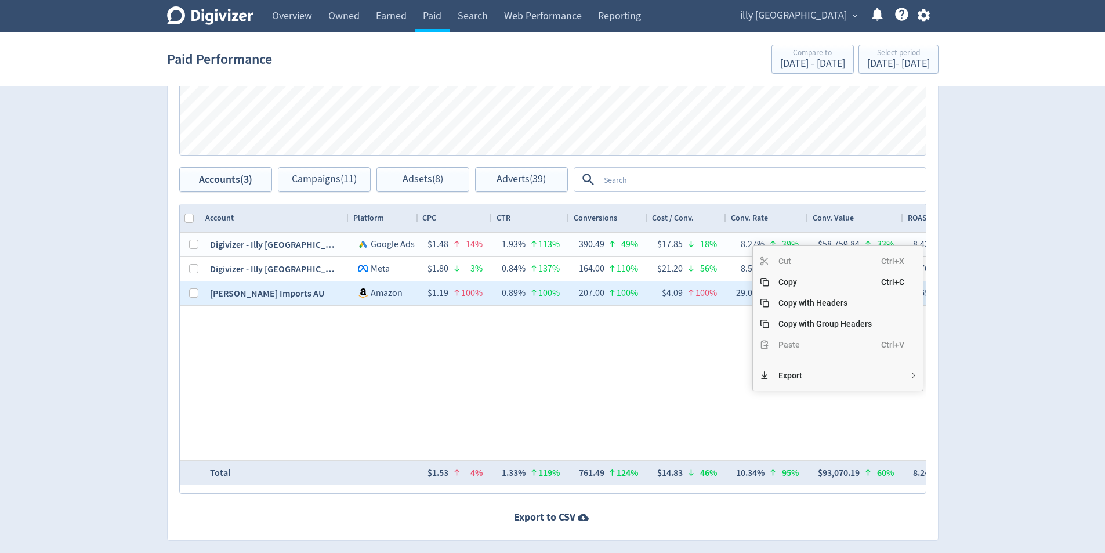
click at [691, 336] on div "$6,968.63 23% 244,595 50% $28.49 144% — 419 99% $16.63 13845% 0.17% 98% 156 99%…" at bounding box center [672, 346] width 508 height 227
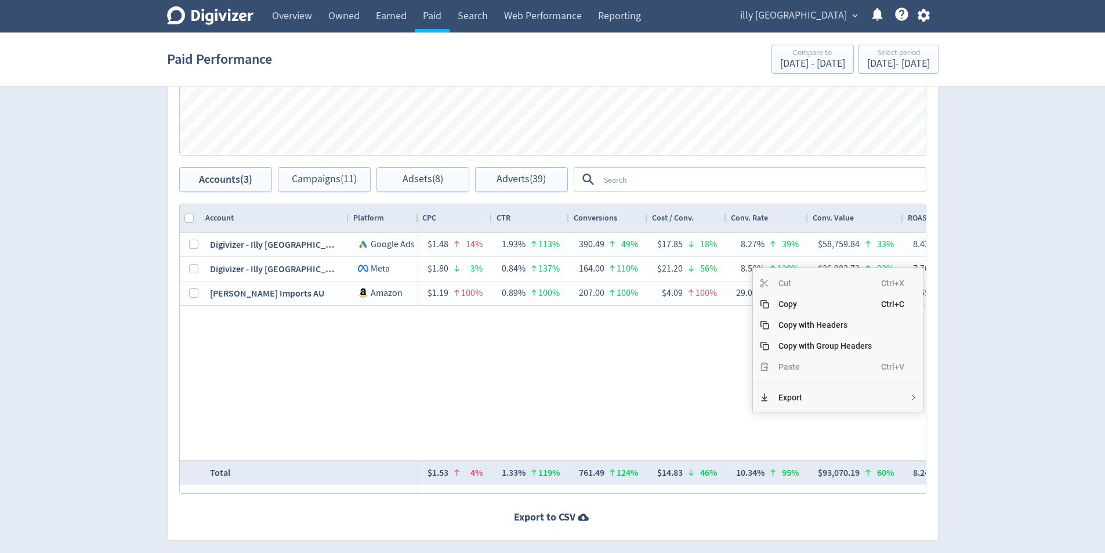
click at [690, 344] on div "$6,968.63 23% 244,595 50% $28.49 144% — 419 99% $16.63 13845% 0.17% 98% 156 99%…" at bounding box center [672, 346] width 508 height 227
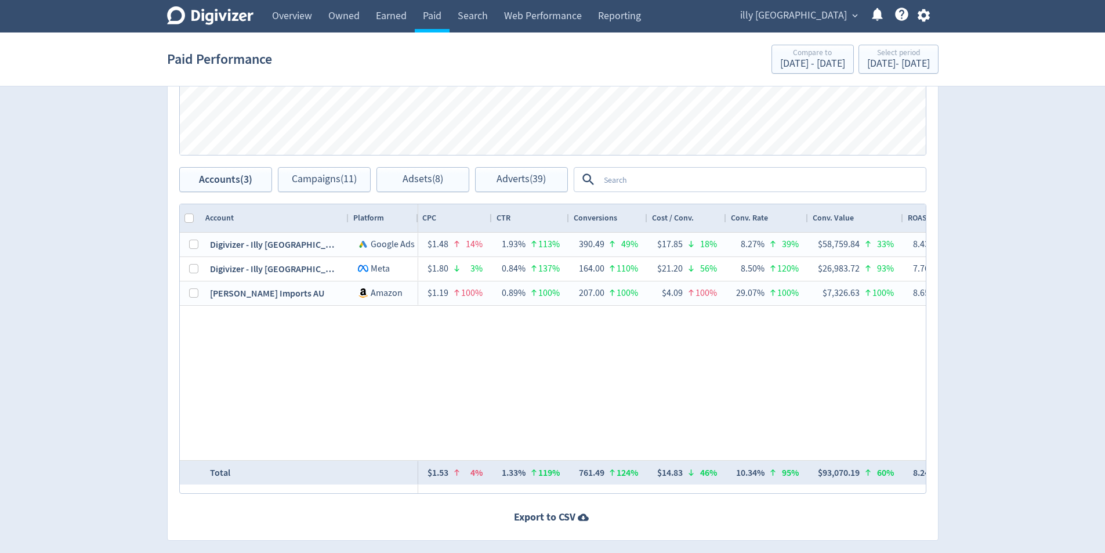
click at [651, 370] on div "$6,968.63 23% 244,595 50% $28.49 144% — 419 99% $16.63 13845% 0.17% 98% 156 99%…" at bounding box center [672, 346] width 508 height 227
drag, startPoint x: 668, startPoint y: 370, endPoint x: 838, endPoint y: 280, distance: 192.3
click at [673, 365] on div "$6,968.63 23% 244,595 50% $28.49 144% — 419 99% $16.63 13845% 0.17% 98% 156 99%…" at bounding box center [672, 346] width 508 height 227
copy li "26,983.72"
drag, startPoint x: 856, startPoint y: 345, endPoint x: 819, endPoint y: 345, distance: 36.5
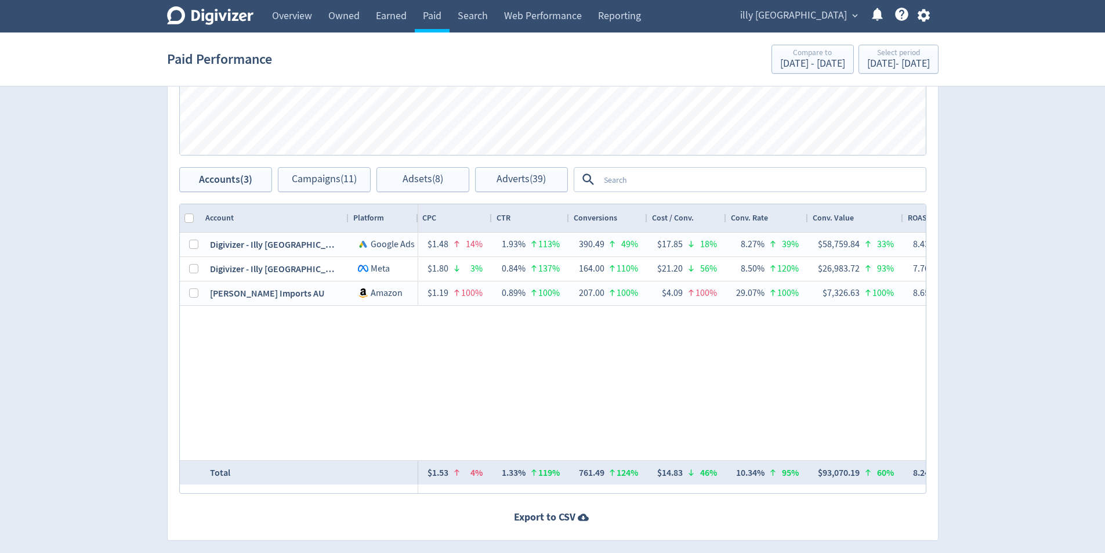
click at [819, 345] on ul "$26,983.72 Purchase Value $26,983.72 Total" at bounding box center [866, 333] width 102 height 32
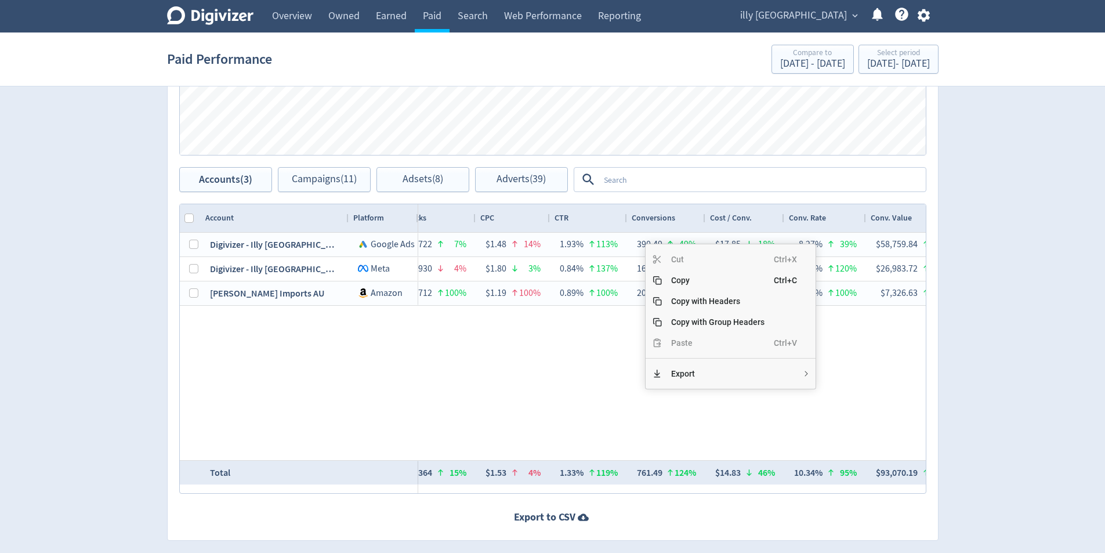
copy li "390.49"
drag, startPoint x: 677, startPoint y: 320, endPoint x: 654, endPoint y: 318, distance: 22.7
click at [654, 318] on ul "390.49 Illy Caffe Australia (web) purchase 390.49 Total" at bounding box center [728, 311] width 150 height 42
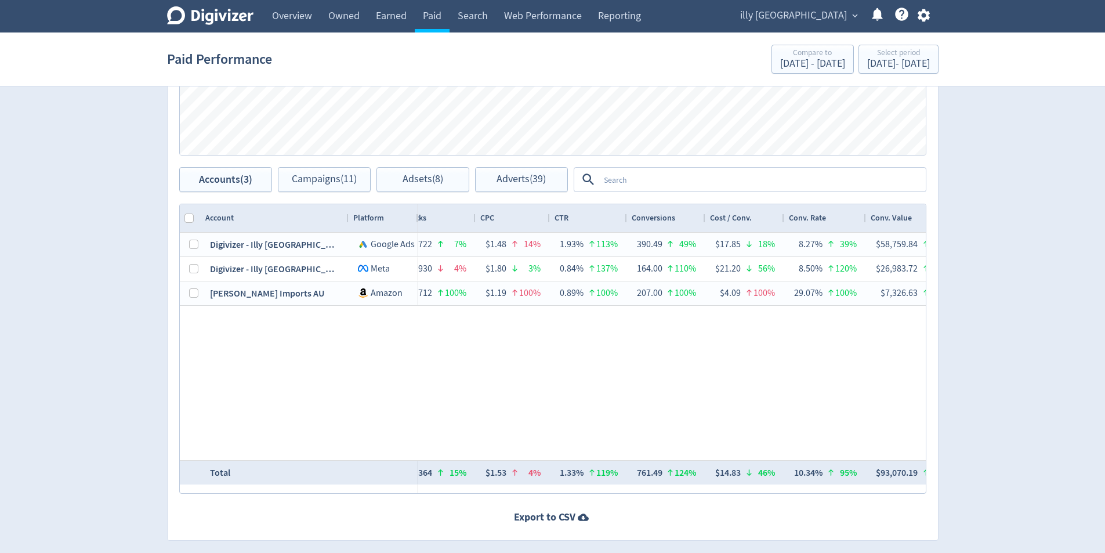
drag, startPoint x: 614, startPoint y: 360, endPoint x: 611, endPoint y: 354, distance: 6.5
click at [612, 356] on div "$6,968.63 23% 244,595 50% $28.49 144% — 419 99% $16.63 13845% 0.17% 98% 156 99%…" at bounding box center [672, 346] width 508 height 227
drag, startPoint x: 596, startPoint y: 332, endPoint x: 600, endPoint y: 326, distance: 7.3
click at [596, 331] on div "$6,968.63 23% 244,595 50% $28.49 144% — 419 99% $16.63 13845% 0.17% 98% 156 99%…" at bounding box center [672, 346] width 508 height 227
copy li "164.00"
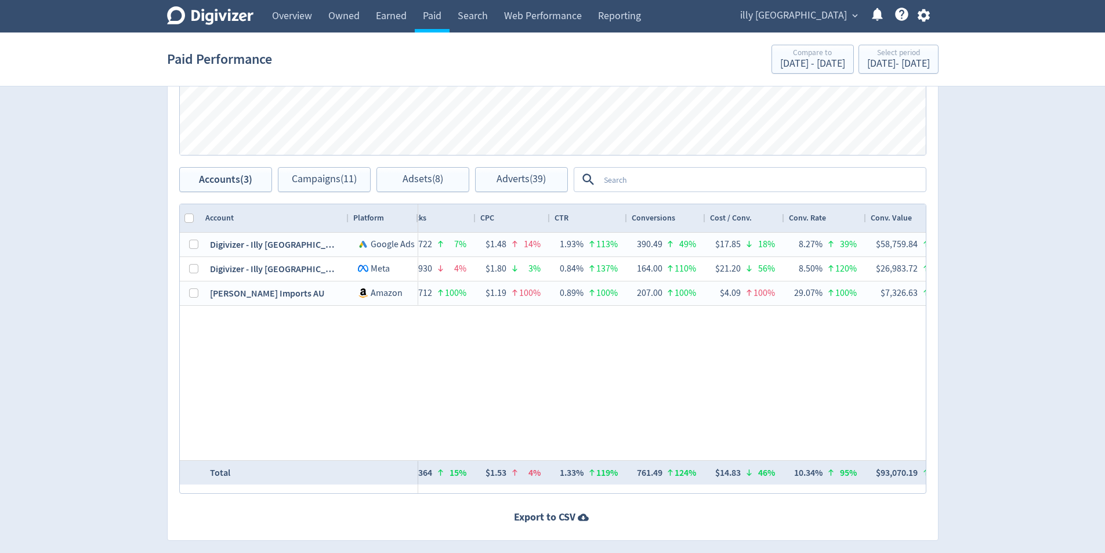
drag, startPoint x: 658, startPoint y: 346, endPoint x: 640, endPoint y: 345, distance: 18.6
click at [640, 345] on ul "164.00 Purchases 164.00 Total" at bounding box center [674, 334] width 70 height 32
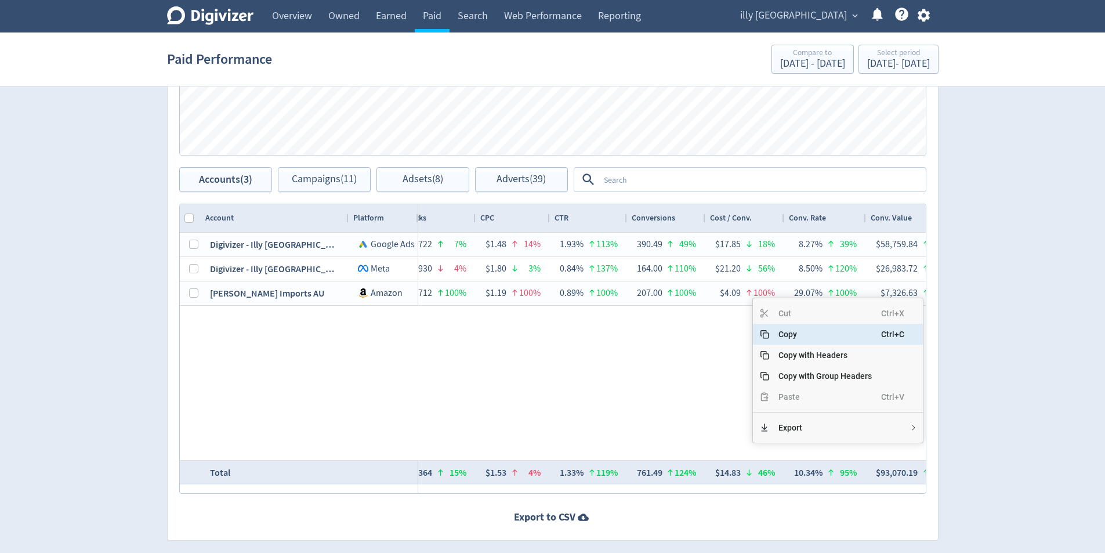
click at [819, 336] on span "Copy" at bounding box center [825, 334] width 112 height 21
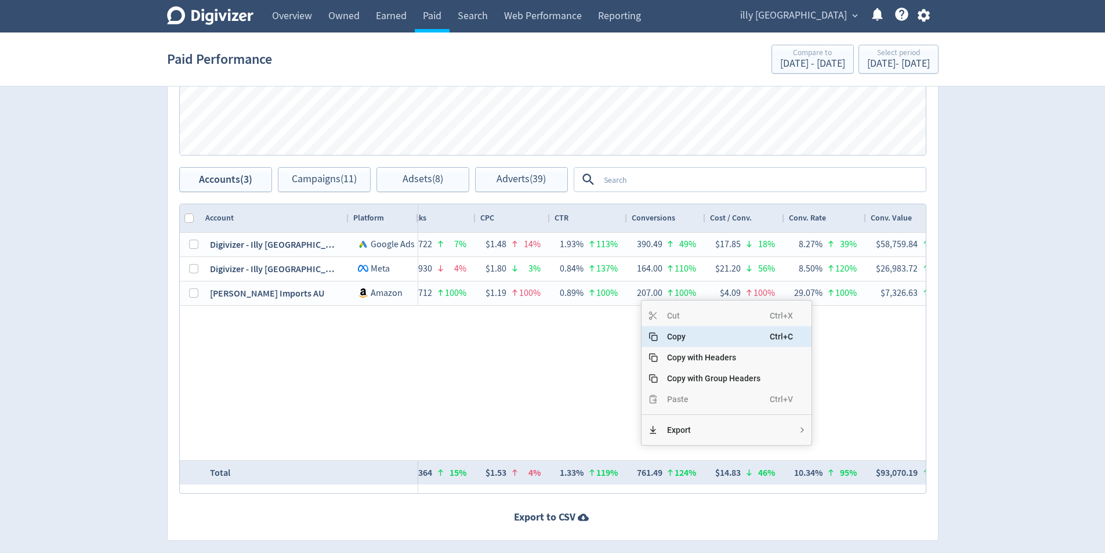
click at [673, 330] on span "Copy" at bounding box center [714, 336] width 112 height 21
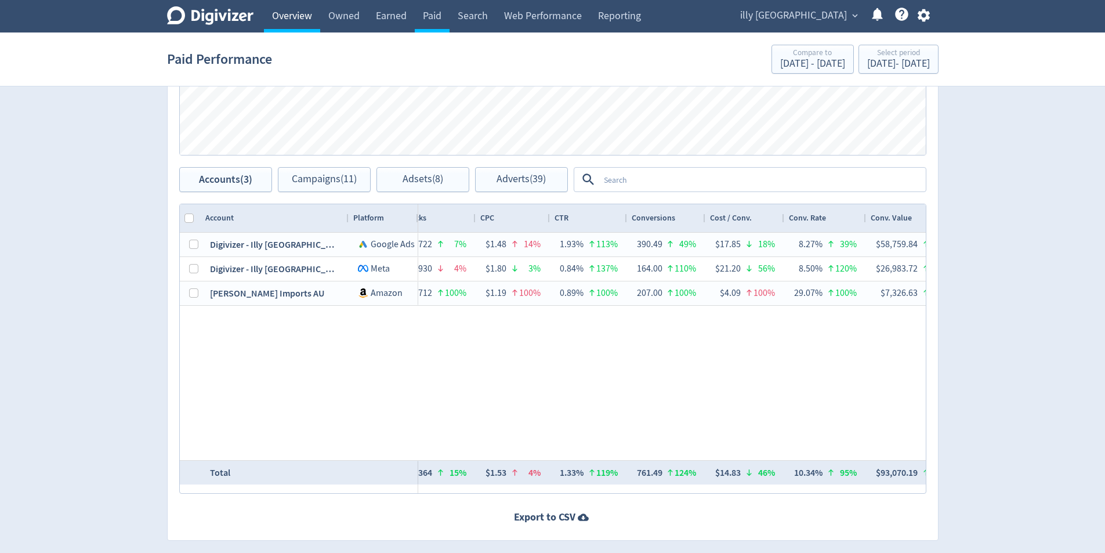
click at [288, 24] on link "Overview" at bounding box center [292, 16] width 56 height 32
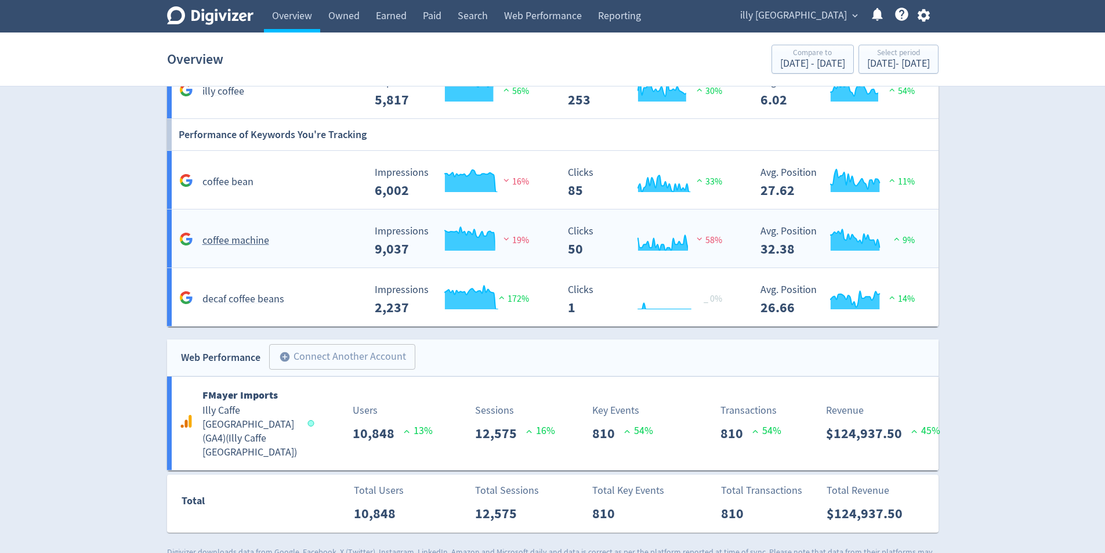
scroll to position [998, 0]
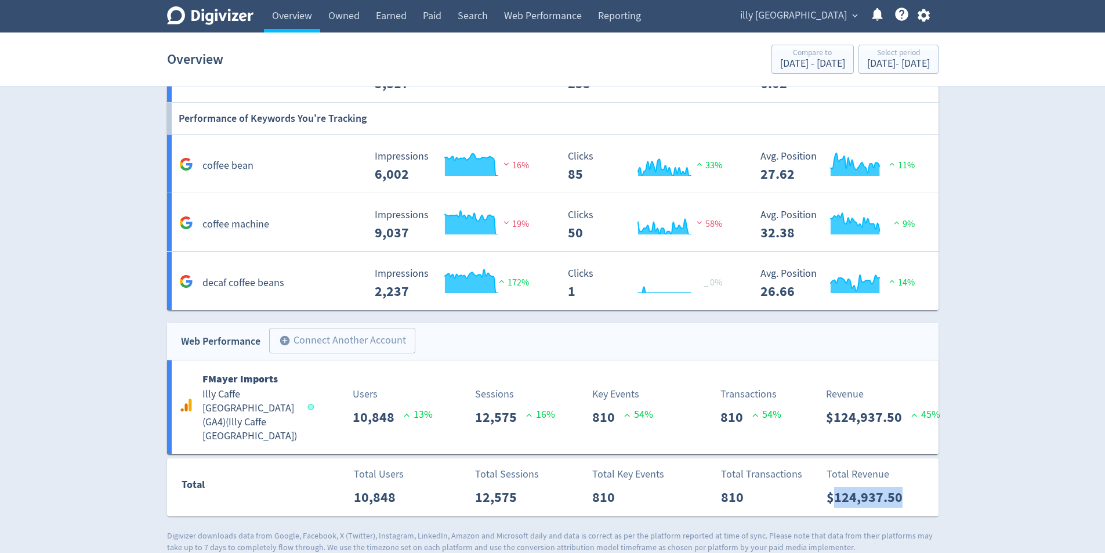
drag, startPoint x: 885, startPoint y: 489, endPoint x: 835, endPoint y: 499, distance: 51.5
click at [836, 491] on p "$124,937.50" at bounding box center [869, 497] width 85 height 21
copy p "124,937.50"
